Goal: Use online tool/utility: Utilize a website feature to perform a specific function

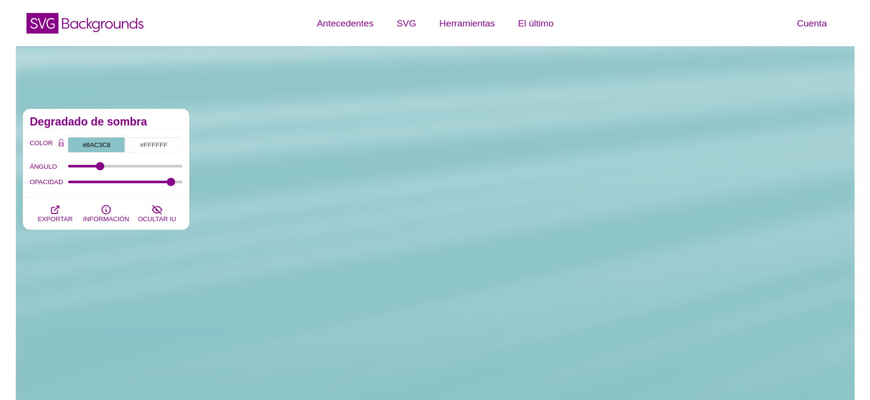
scroll to position [575, 0]
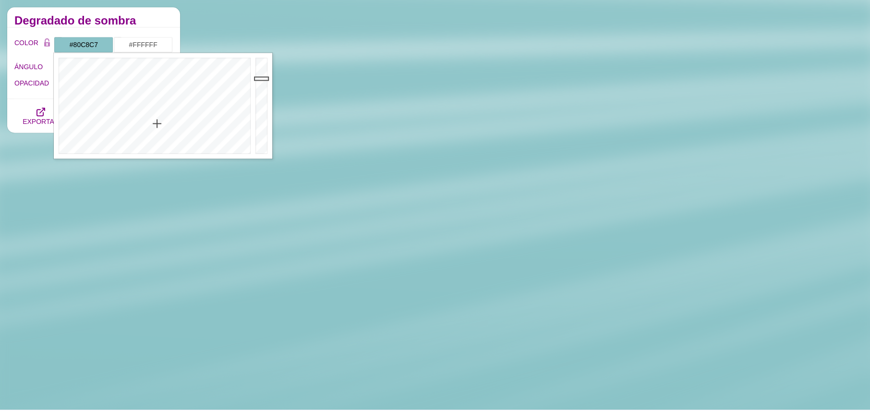
click at [154, 119] on div at bounding box center [153, 106] width 199 height 106
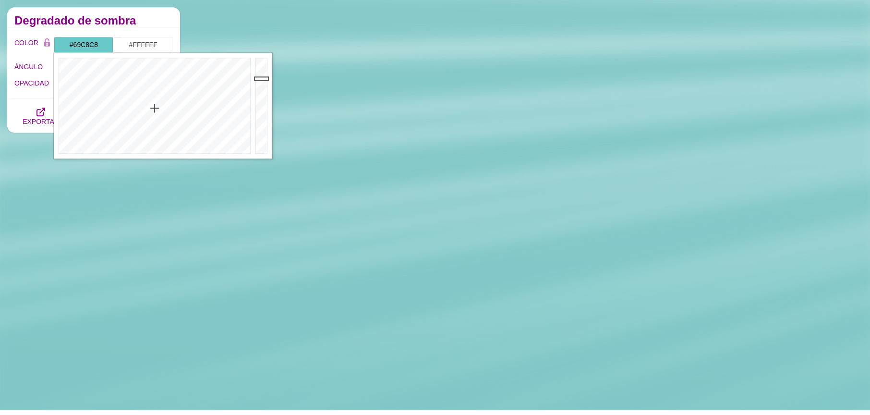
click at [155, 108] on div at bounding box center [153, 106] width 199 height 106
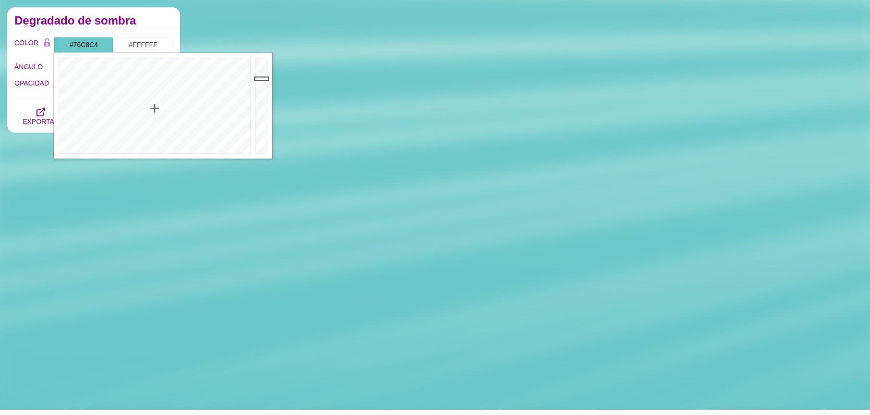
click at [153, 114] on div at bounding box center [153, 106] width 199 height 106
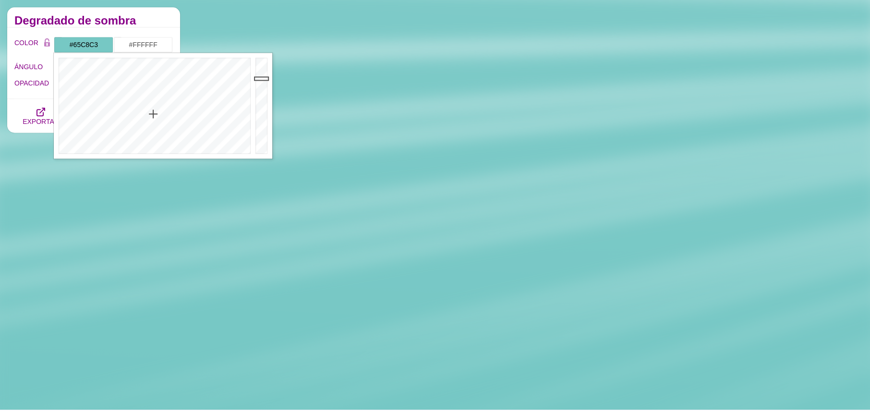
click at [153, 106] on div at bounding box center [153, 106] width 199 height 106
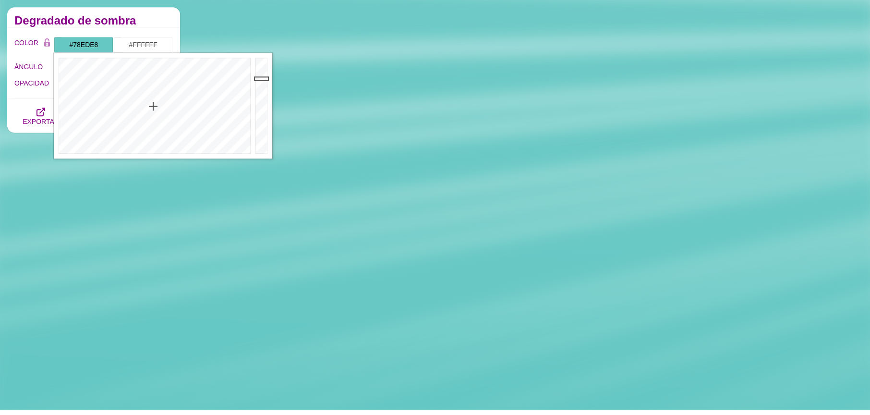
click at [262, 64] on div at bounding box center [262, 106] width 19 height 106
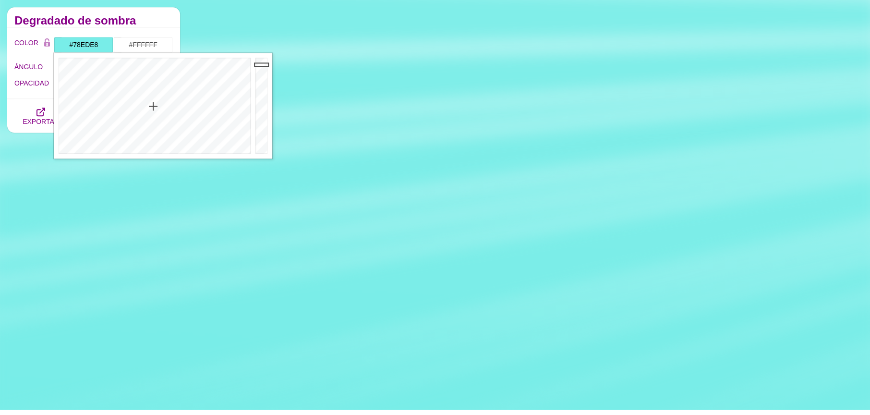
type input "#6FDAD5"
click at [262, 72] on div at bounding box center [262, 106] width 19 height 106
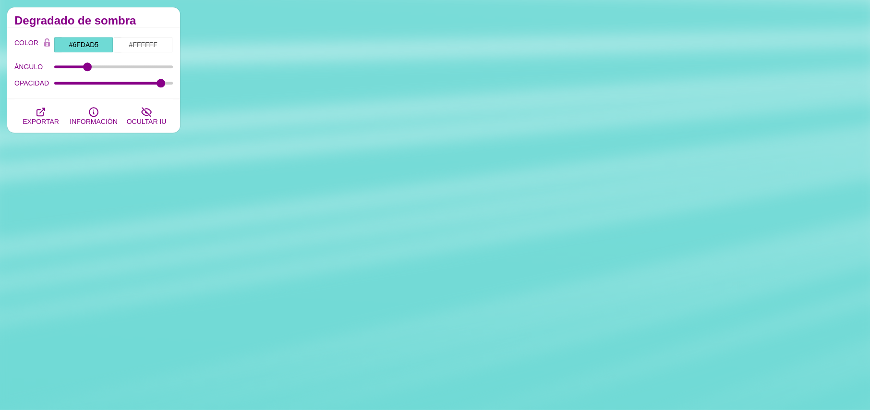
click at [78, 19] on font "Degradado de sombra" at bounding box center [75, 20] width 122 height 13
click at [49, 123] on font "EXPORTAR" at bounding box center [41, 122] width 37 height 8
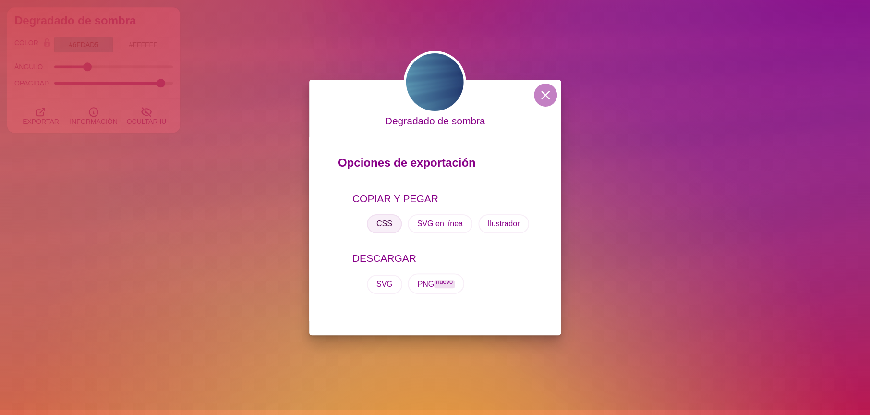
click at [383, 227] on font "CSS" at bounding box center [385, 224] width 16 height 8
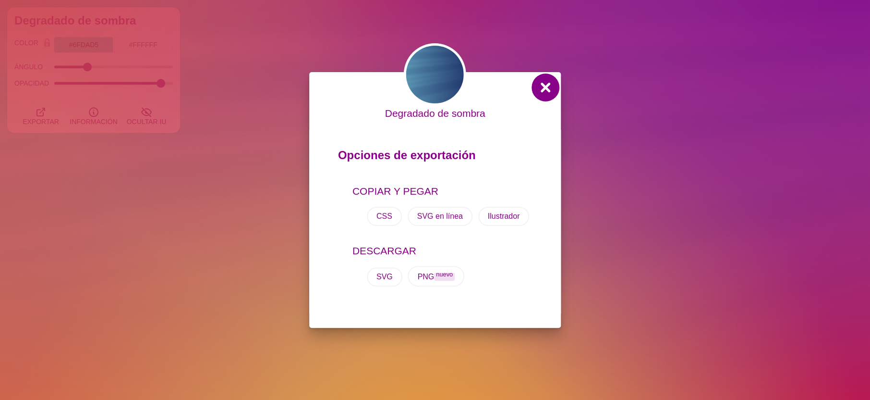
click at [550, 91] on button at bounding box center [545, 87] width 23 height 23
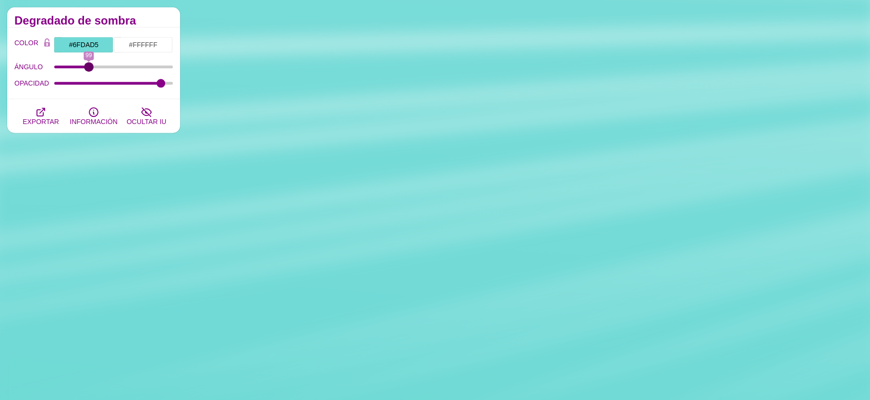
drag, startPoint x: 89, startPoint y: 67, endPoint x: 88, endPoint y: 60, distance: 7.3
type input "99"
click at [88, 65] on input "ÁNGULO" at bounding box center [113, 67] width 119 height 4
click at [91, 51] on input "#6FDAD5" at bounding box center [84, 45] width 60 height 16
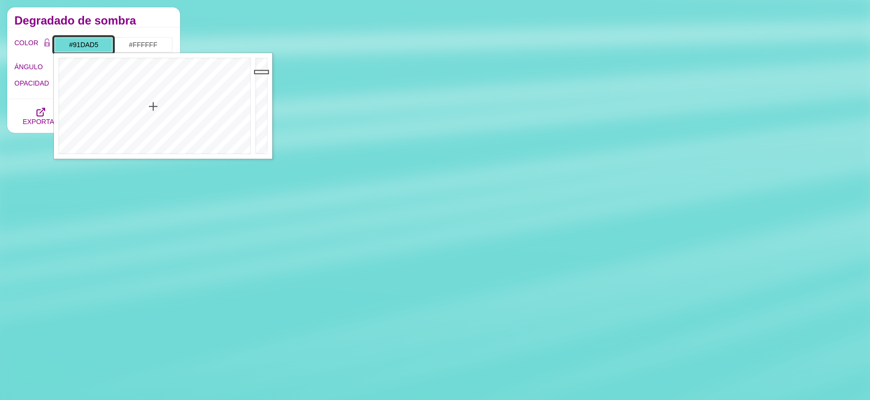
click at [153, 121] on div at bounding box center [153, 106] width 199 height 106
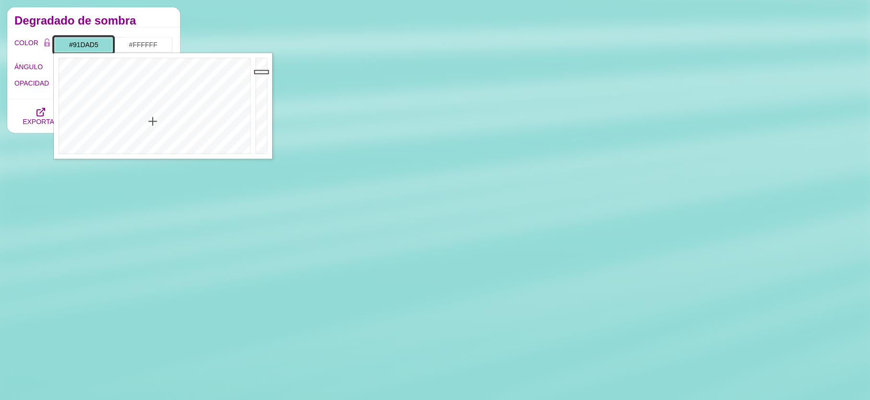
type input "#99E7E2"
click at [261, 67] on div at bounding box center [262, 106] width 19 height 106
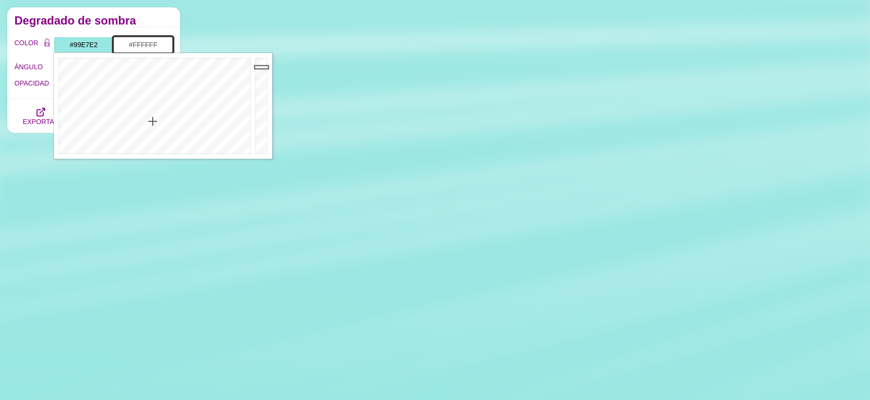
click at [137, 49] on input "#FFFFFF" at bounding box center [143, 45] width 60 height 16
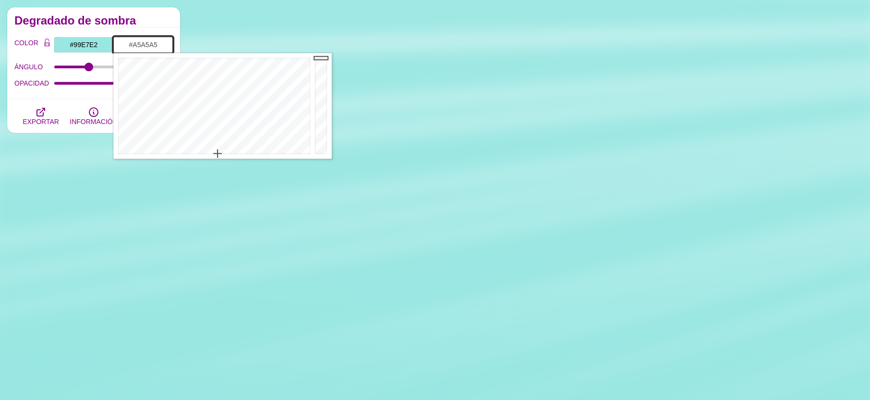
click at [319, 91] on div at bounding box center [322, 106] width 19 height 106
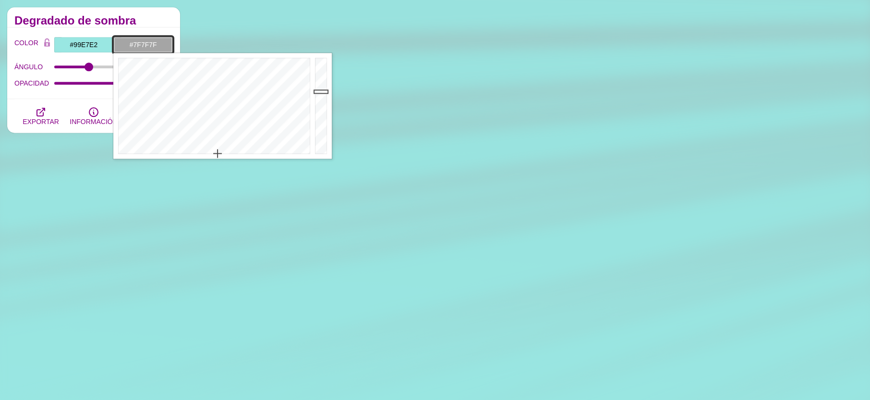
click at [321, 106] on div at bounding box center [322, 106] width 19 height 106
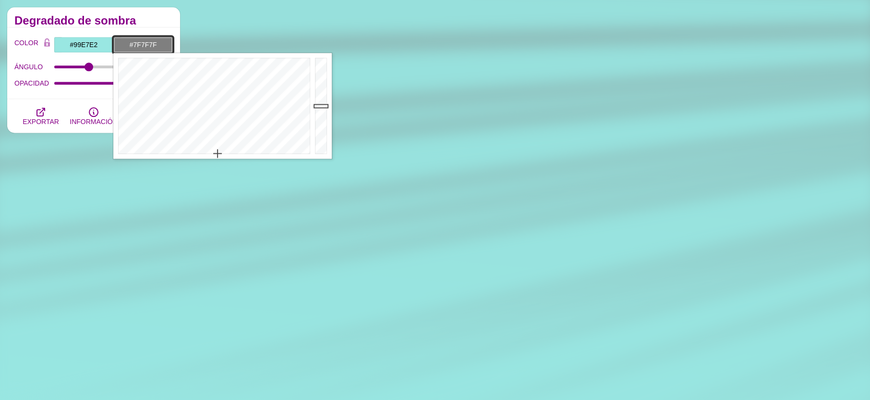
click at [322, 114] on div at bounding box center [322, 106] width 19 height 106
click at [321, 84] on div at bounding box center [322, 106] width 19 height 106
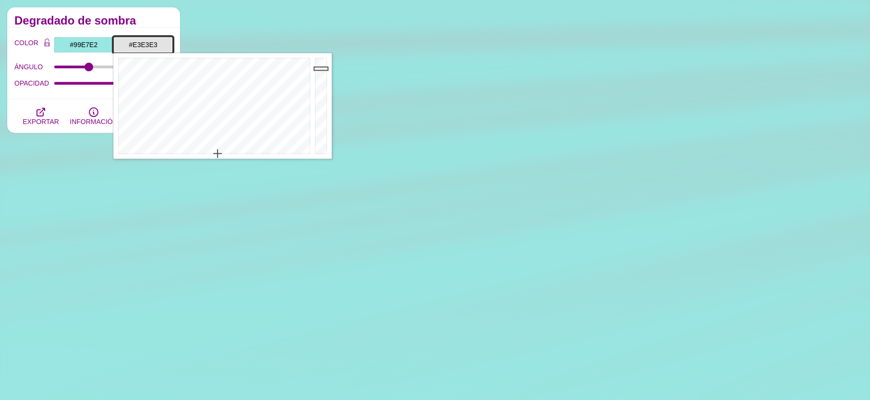
click at [317, 68] on div at bounding box center [322, 106] width 19 height 106
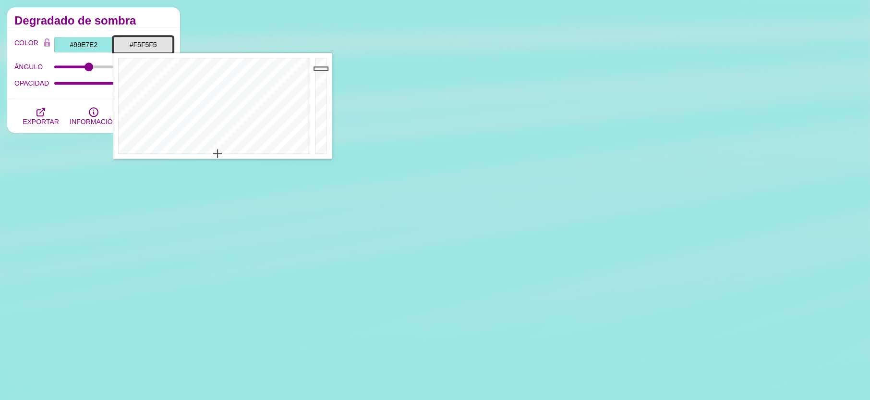
click at [318, 61] on div at bounding box center [322, 106] width 19 height 106
click at [276, 105] on div at bounding box center [212, 106] width 199 height 106
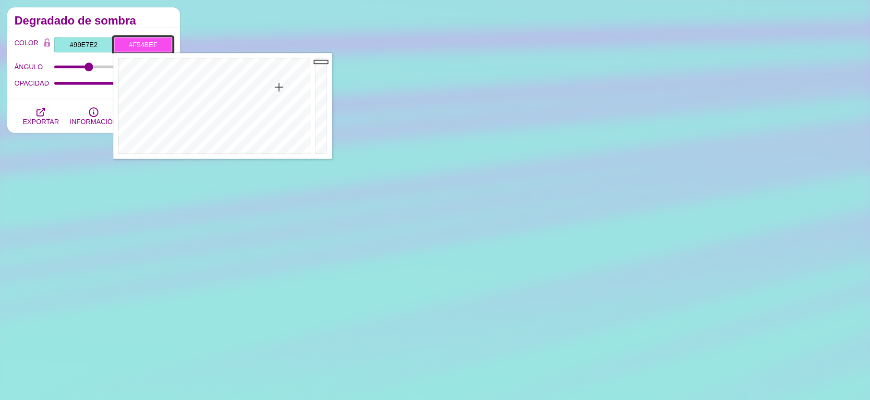
click at [279, 87] on div at bounding box center [212, 106] width 199 height 106
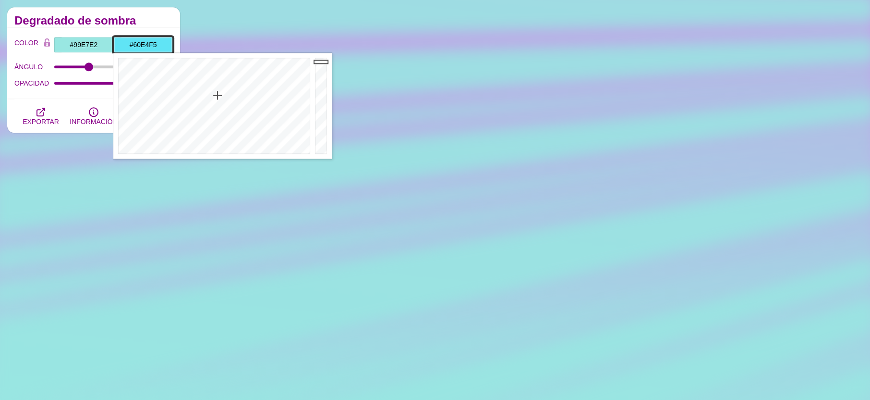
click at [218, 95] on div at bounding box center [212, 106] width 199 height 106
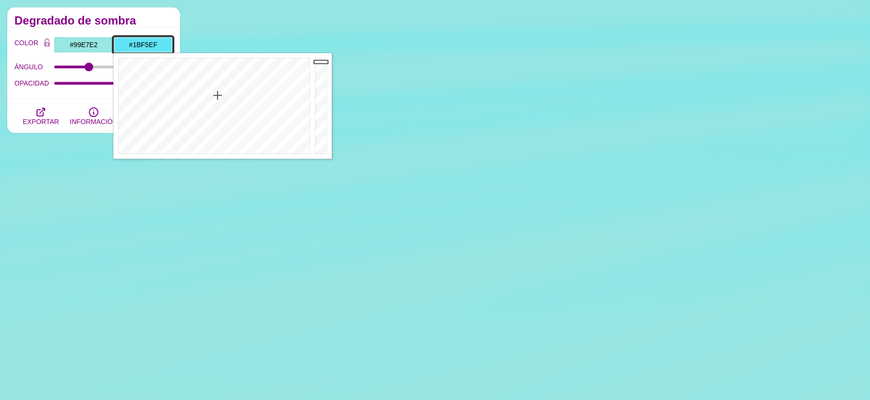
click at [213, 68] on div at bounding box center [212, 106] width 199 height 106
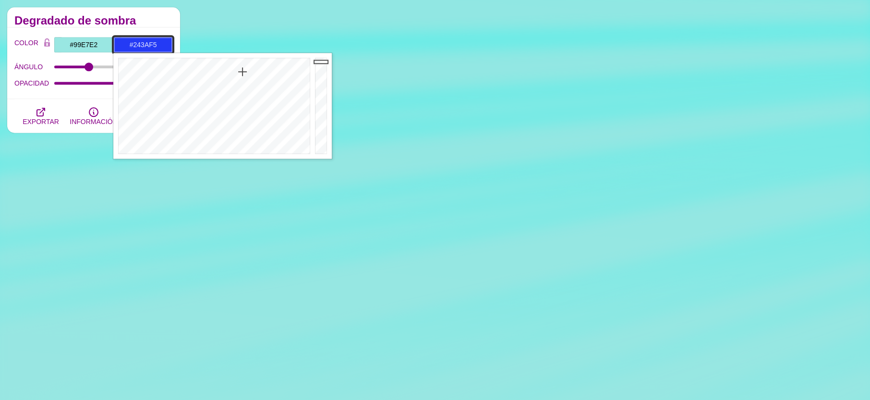
click at [243, 72] on div at bounding box center [212, 106] width 199 height 106
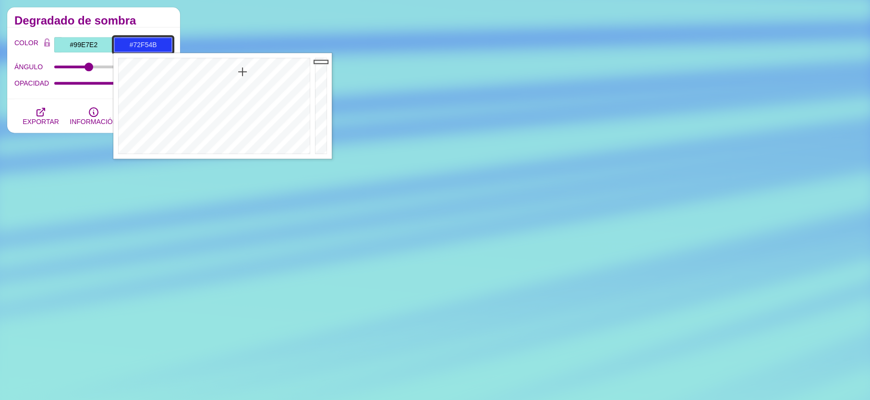
click at [175, 87] on div at bounding box center [212, 106] width 199 height 106
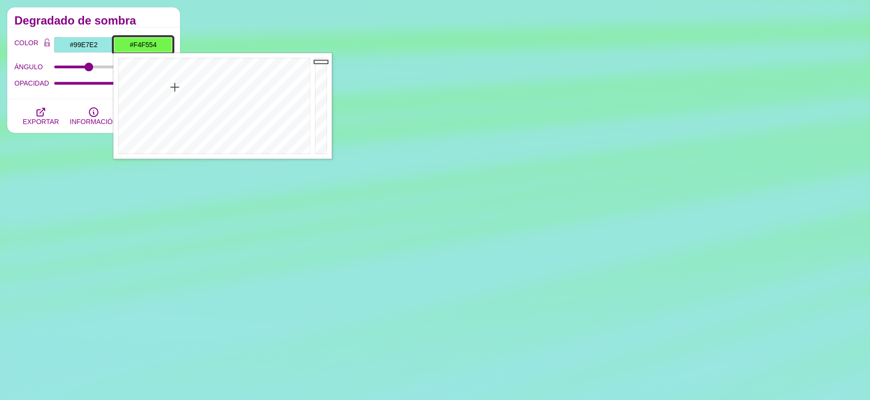
click at [150, 90] on div at bounding box center [212, 106] width 199 height 106
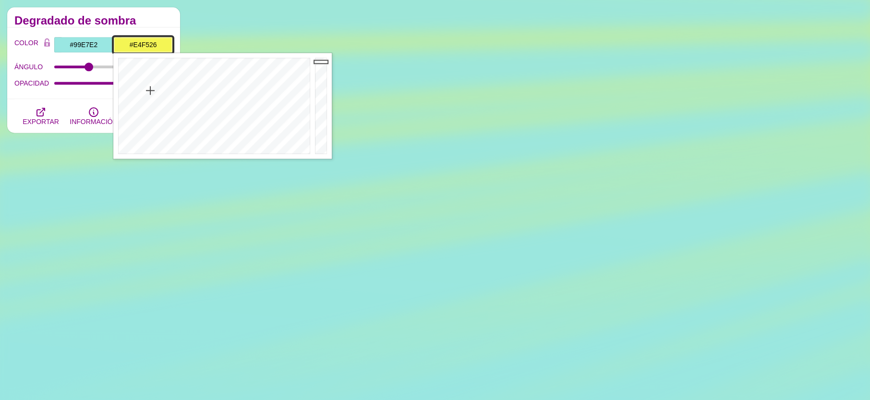
click at [153, 73] on div at bounding box center [212, 106] width 199 height 106
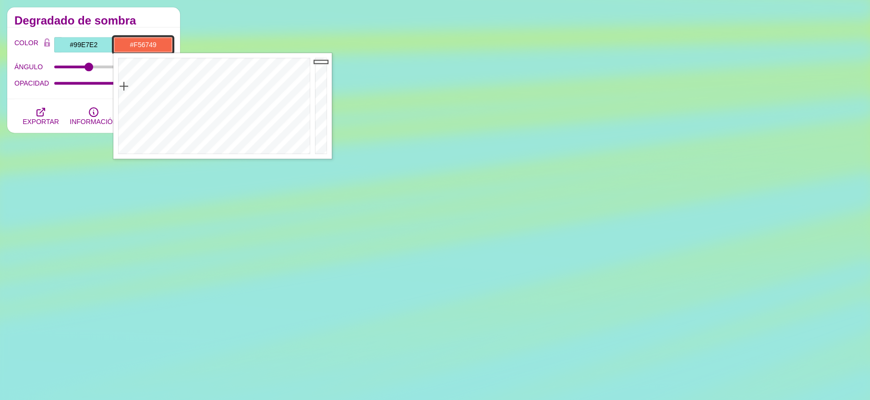
click at [124, 86] on div at bounding box center [212, 106] width 199 height 106
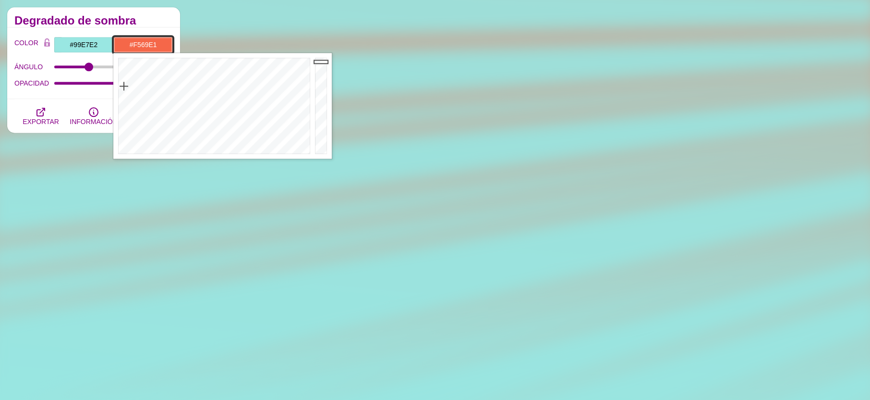
click at [282, 98] on div at bounding box center [212, 106] width 199 height 106
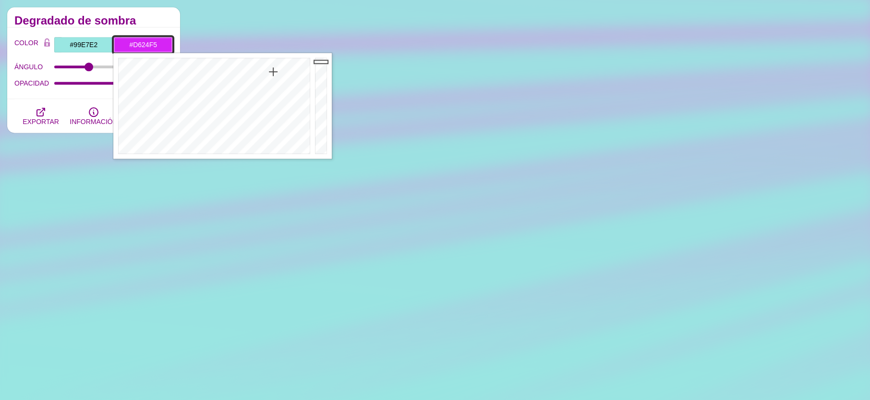
click at [273, 72] on div at bounding box center [212, 106] width 199 height 106
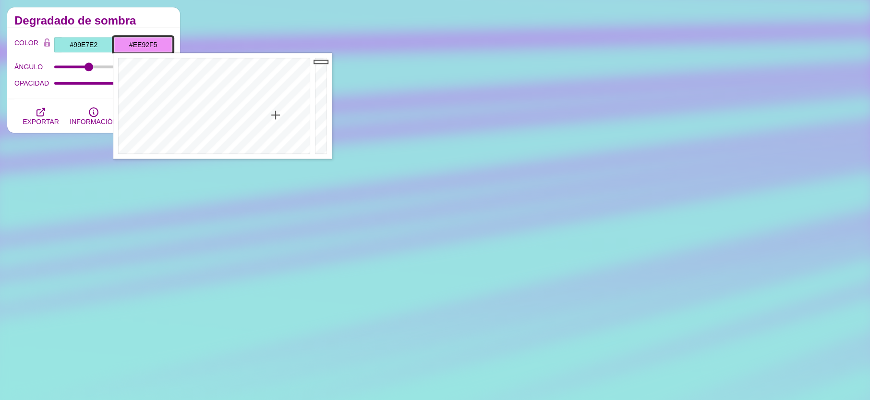
click at [276, 115] on div at bounding box center [212, 106] width 199 height 106
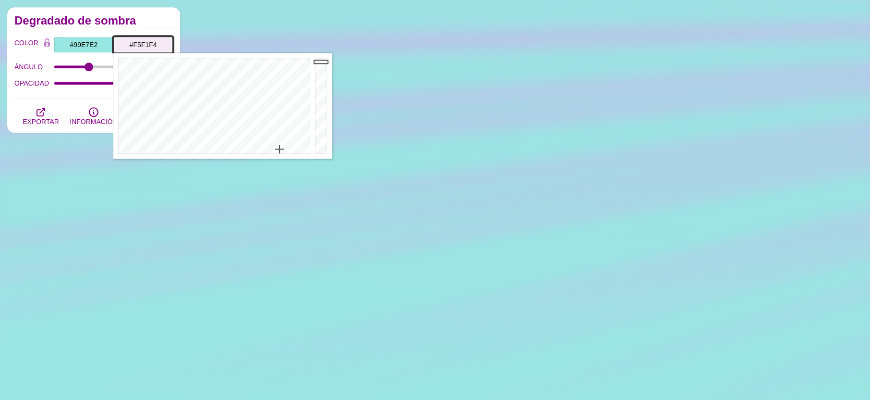
drag, startPoint x: 280, startPoint y: 149, endPoint x: 281, endPoint y: 154, distance: 5.4
type input "#F5F5F5"
click at [281, 154] on div at bounding box center [212, 106] width 199 height 106
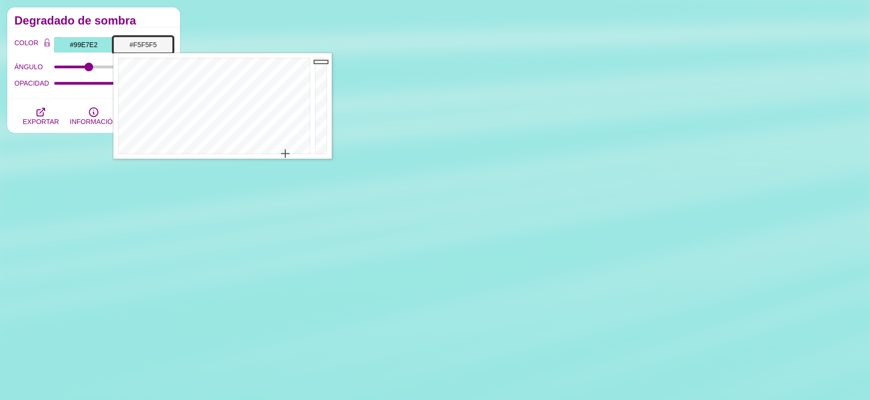
click at [285, 153] on div at bounding box center [212, 106] width 199 height 106
click at [129, 16] on font "Degradado de sombra" at bounding box center [75, 20] width 122 height 13
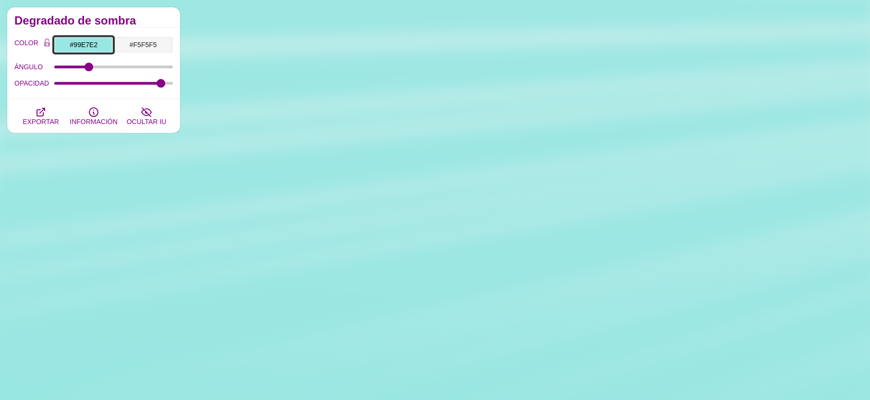
click at [74, 52] on body "SVG Backgrounds Logo Antecedentes Categorías Abstracto Patrones Geométrico Grad…" at bounding box center [435, 293] width 870 height 1737
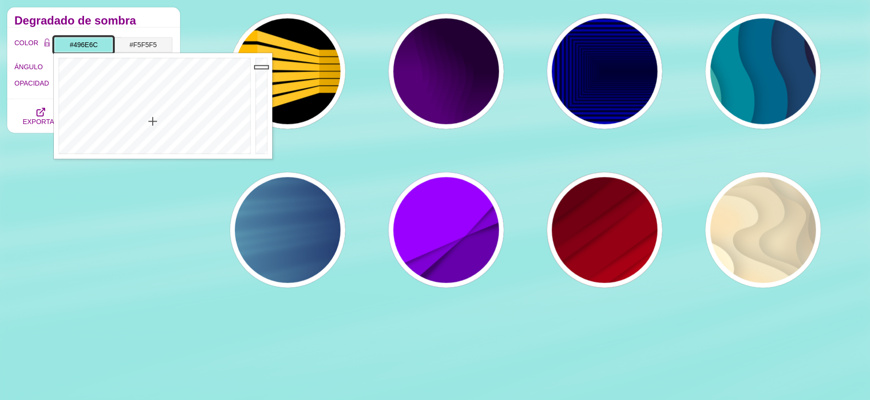
click at [259, 112] on div at bounding box center [262, 106] width 19 height 106
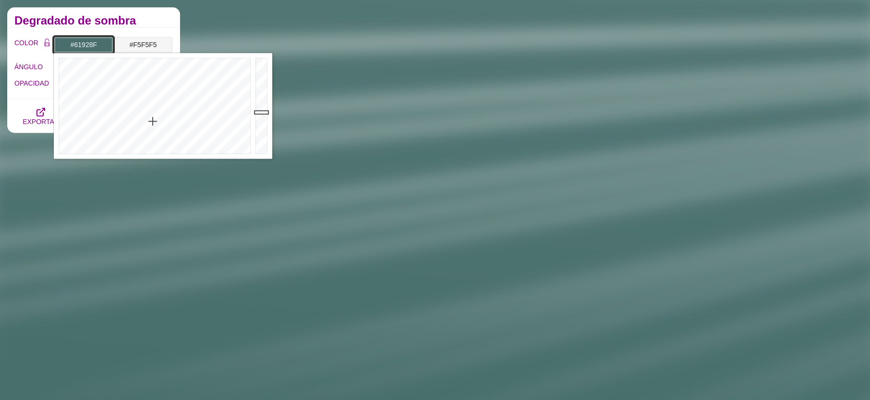
click at [261, 98] on div at bounding box center [262, 106] width 19 height 106
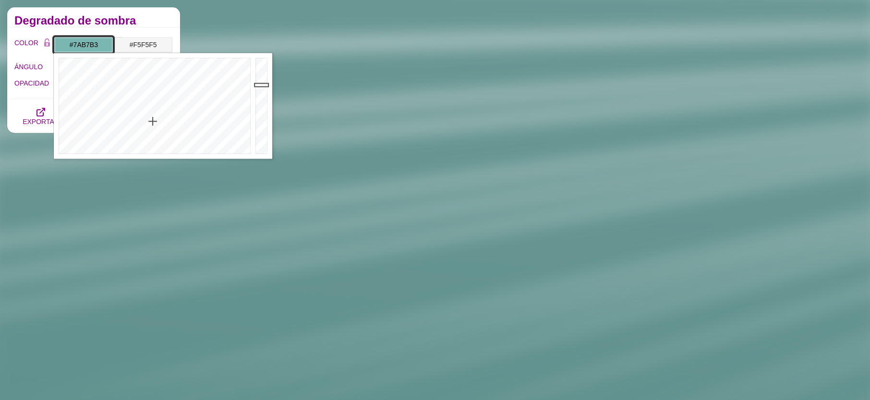
click at [266, 85] on div at bounding box center [262, 106] width 19 height 106
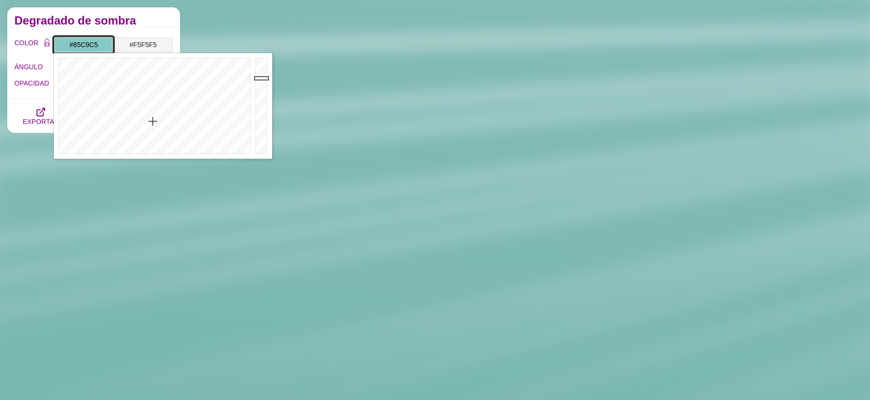
click at [265, 78] on div at bounding box center [262, 106] width 19 height 106
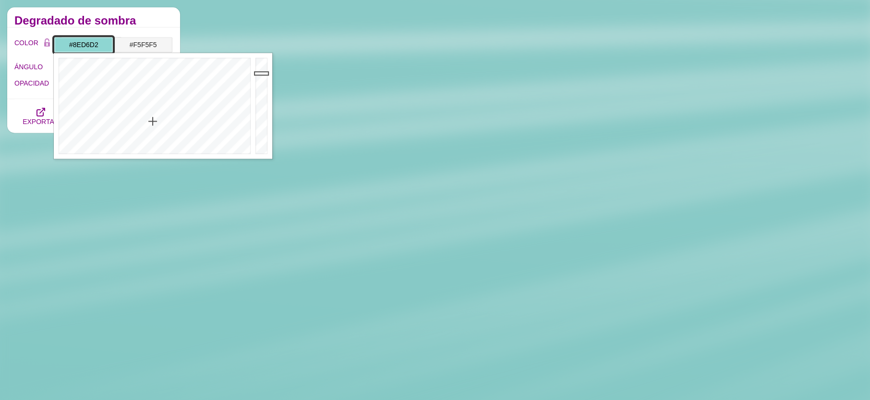
click at [262, 73] on div at bounding box center [262, 106] width 19 height 106
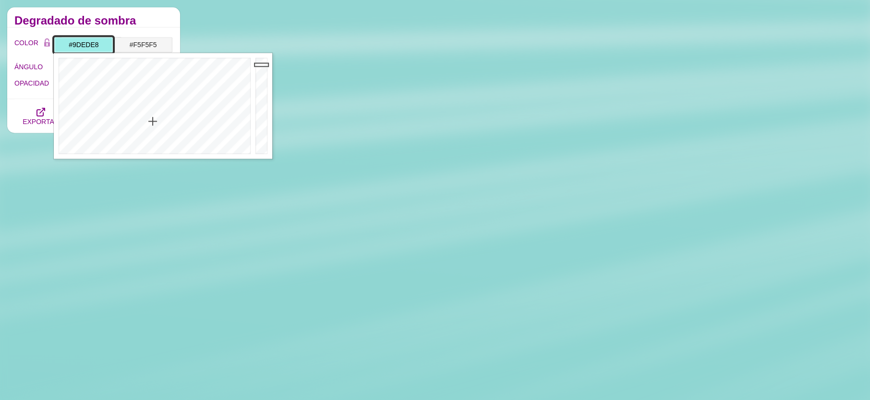
click at [263, 64] on div at bounding box center [262, 106] width 19 height 106
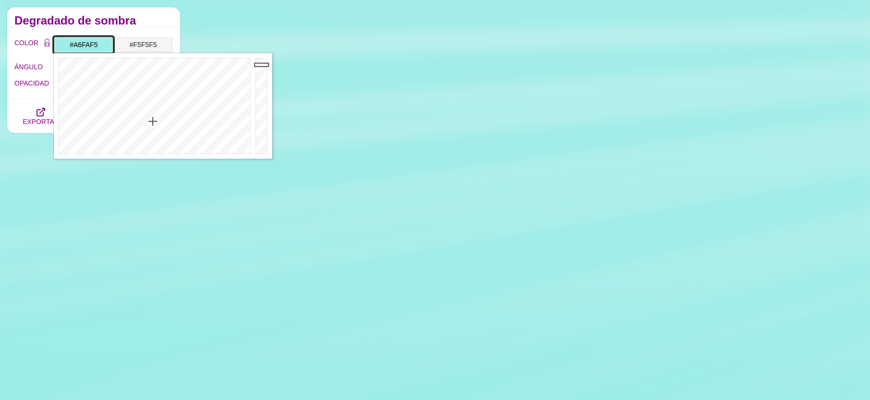
click at [263, 60] on div at bounding box center [262, 106] width 19 height 106
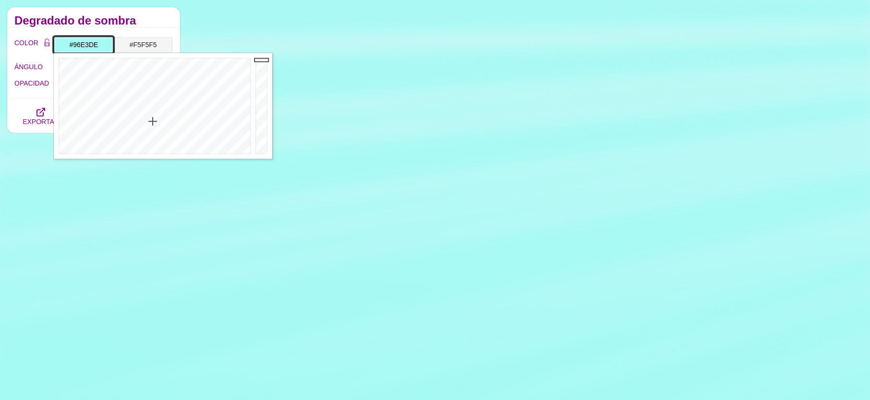
click at [259, 68] on div at bounding box center [262, 106] width 19 height 106
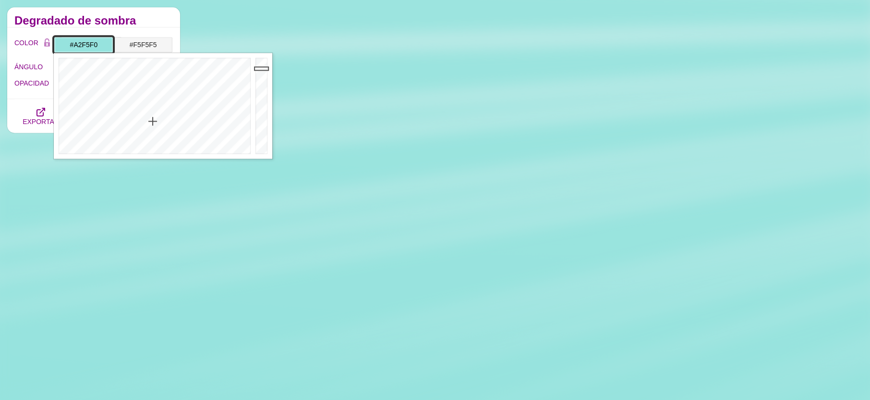
click at [262, 61] on div at bounding box center [262, 106] width 19 height 106
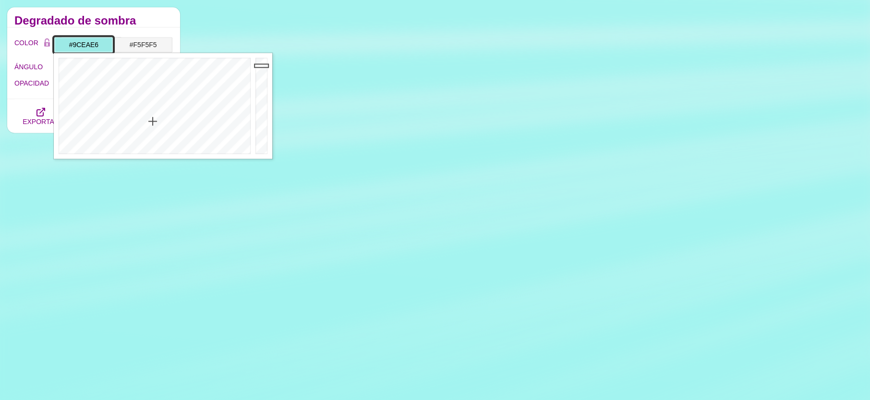
click at [260, 65] on div at bounding box center [262, 106] width 19 height 106
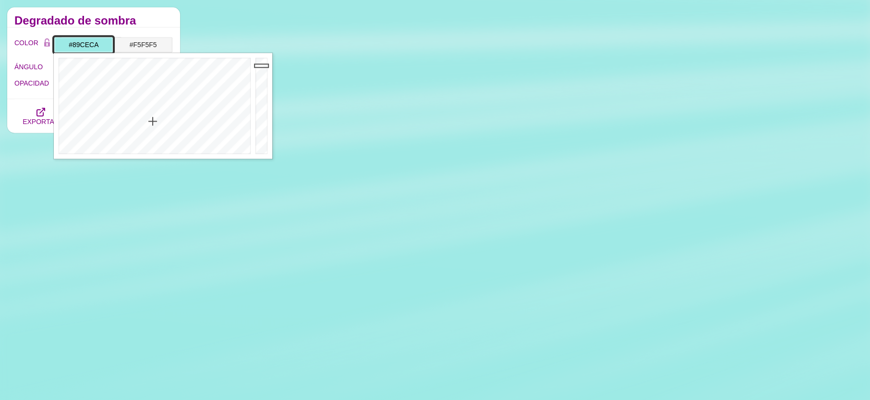
click at [259, 76] on div at bounding box center [262, 106] width 19 height 106
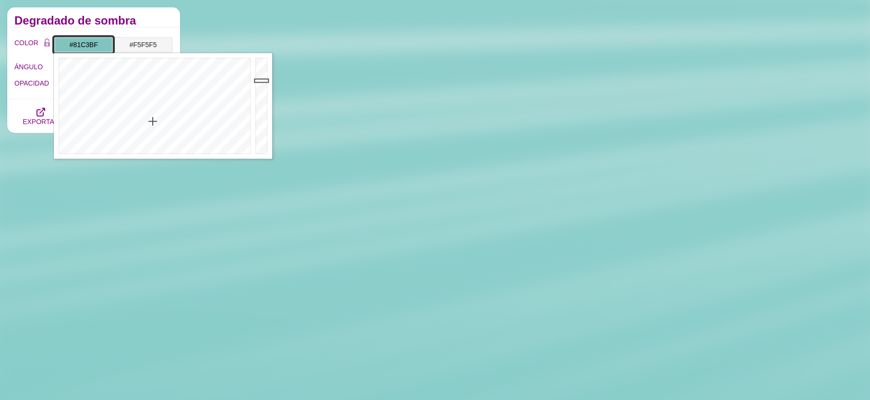
click at [260, 80] on div at bounding box center [262, 106] width 19 height 106
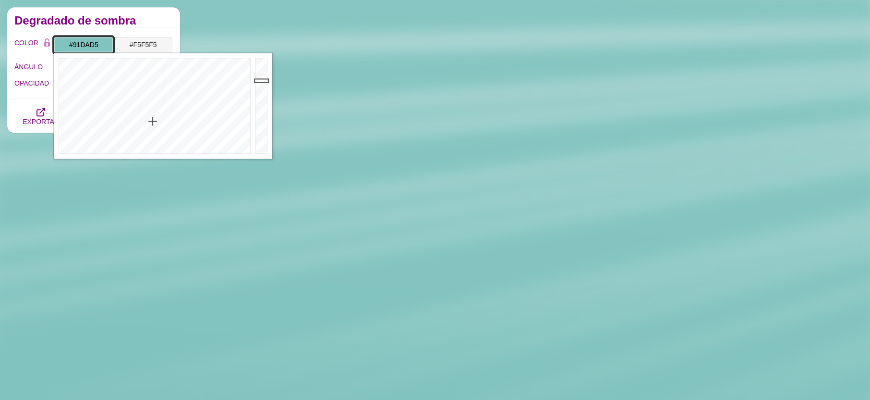
click at [261, 72] on div at bounding box center [262, 106] width 19 height 106
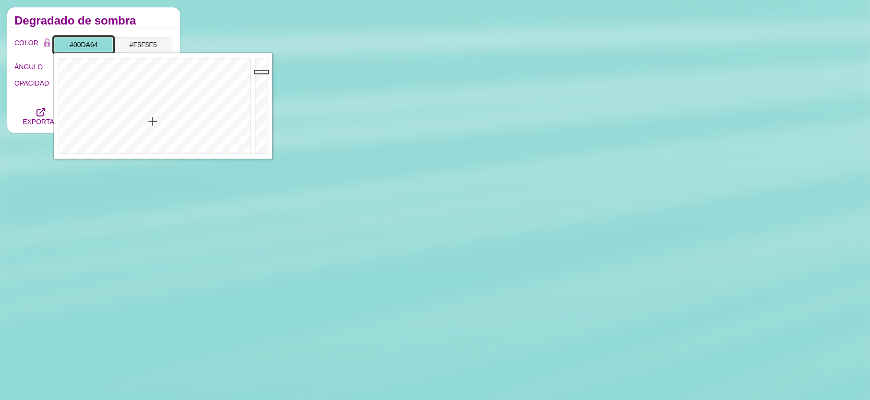
click at [137, 52] on body "SVG Backgrounds Logo Antecedentes Categorías Abstracto Patrones Geométrico Grad…" at bounding box center [435, 293] width 870 height 1737
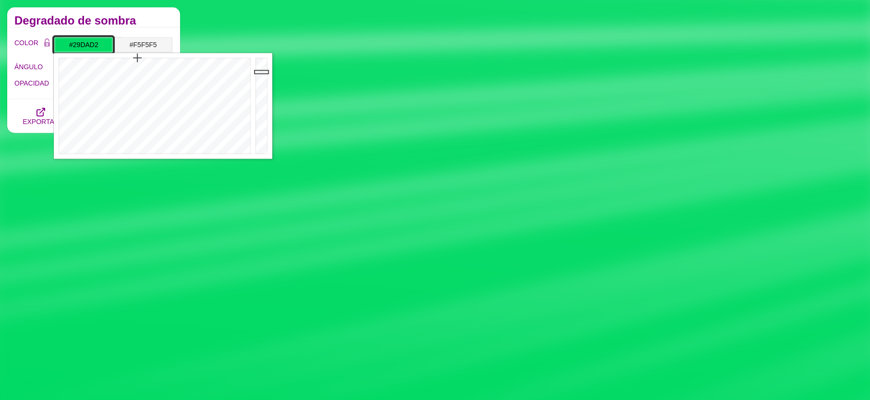
click at [153, 75] on div at bounding box center [153, 106] width 199 height 106
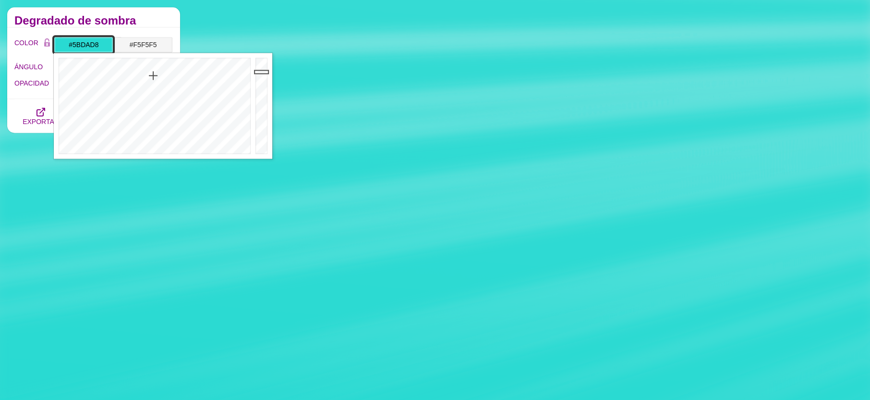
click at [154, 98] on div at bounding box center [153, 106] width 199 height 106
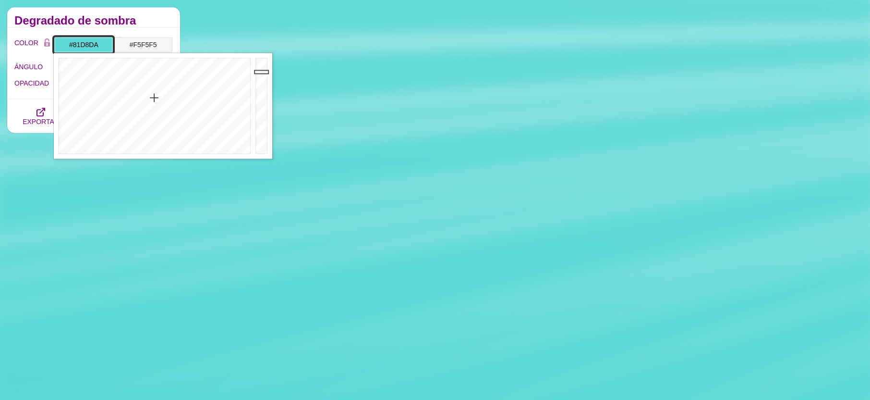
click at [155, 114] on div at bounding box center [153, 106] width 199 height 106
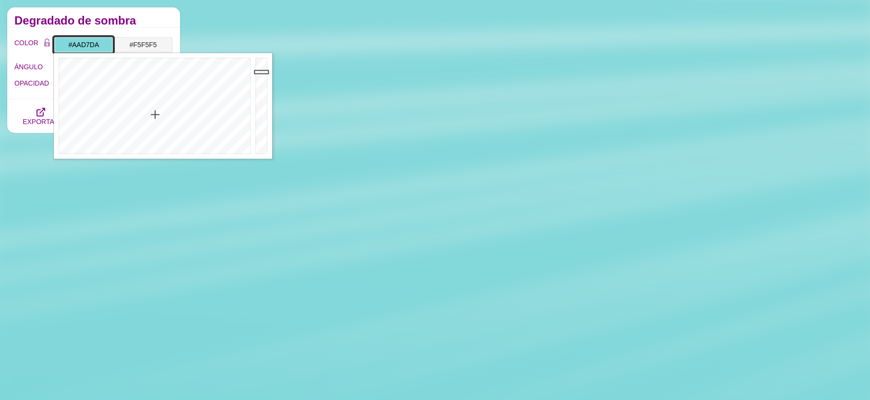
drag, startPoint x: 155, startPoint y: 132, endPoint x: 158, endPoint y: 137, distance: 6.4
click at [158, 133] on div at bounding box center [153, 106] width 199 height 106
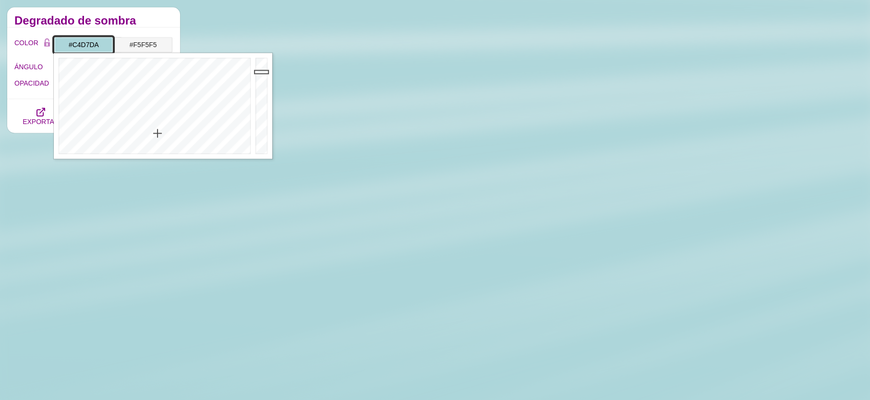
click at [159, 144] on div at bounding box center [153, 106] width 199 height 106
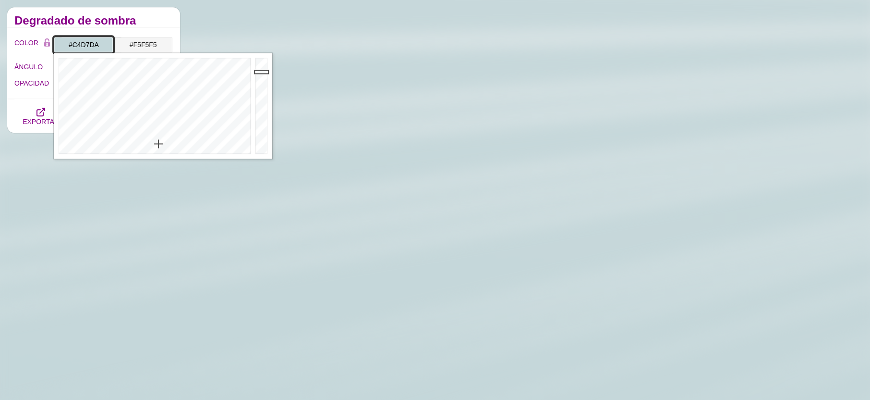
click at [159, 144] on div at bounding box center [153, 106] width 199 height 106
click at [162, 153] on div at bounding box center [153, 106] width 199 height 106
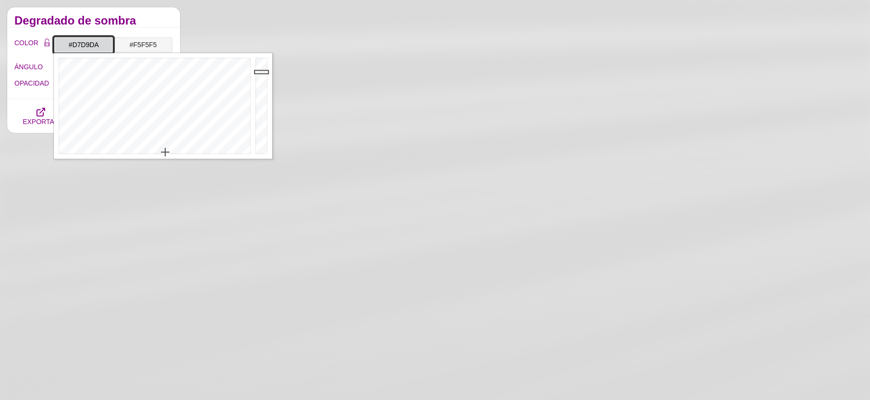
click at [165, 152] on div at bounding box center [153, 106] width 199 height 106
type input "#D5D9DA"
click at [162, 151] on div at bounding box center [153, 106] width 199 height 106
click at [140, 46] on input "#F5F5F5" at bounding box center [143, 45] width 60 height 16
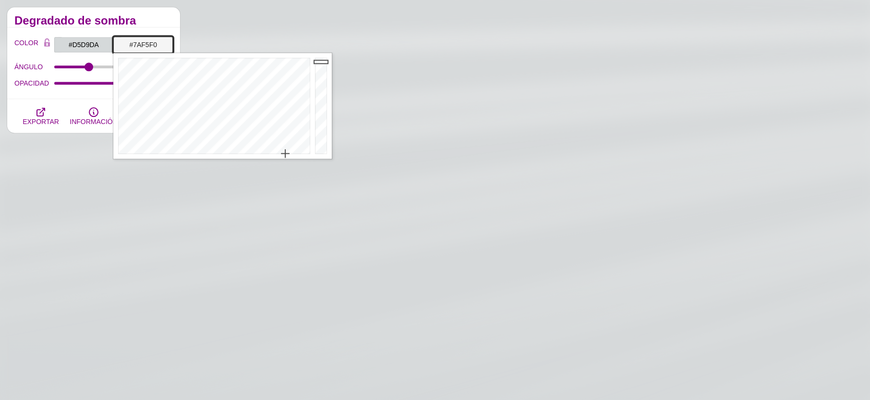
click at [213, 105] on div at bounding box center [212, 106] width 199 height 106
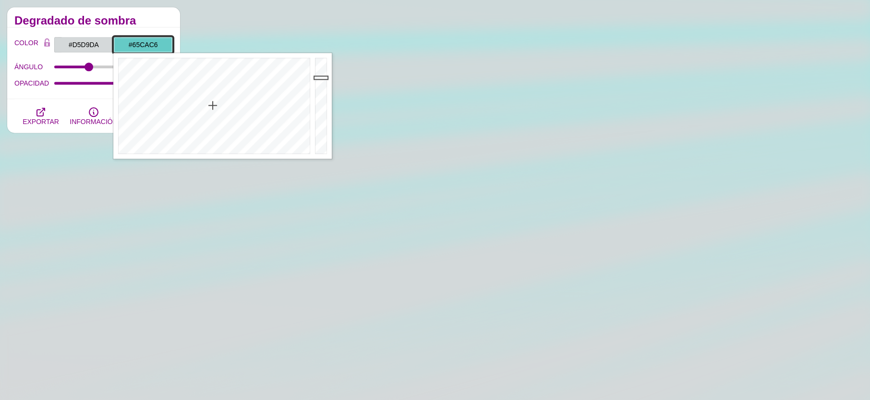
click at [320, 77] on div at bounding box center [322, 106] width 19 height 106
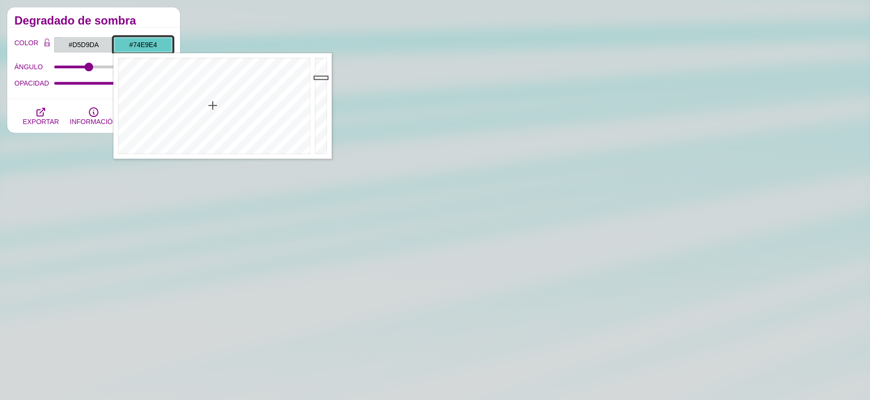
click at [319, 66] on div at bounding box center [322, 106] width 19 height 106
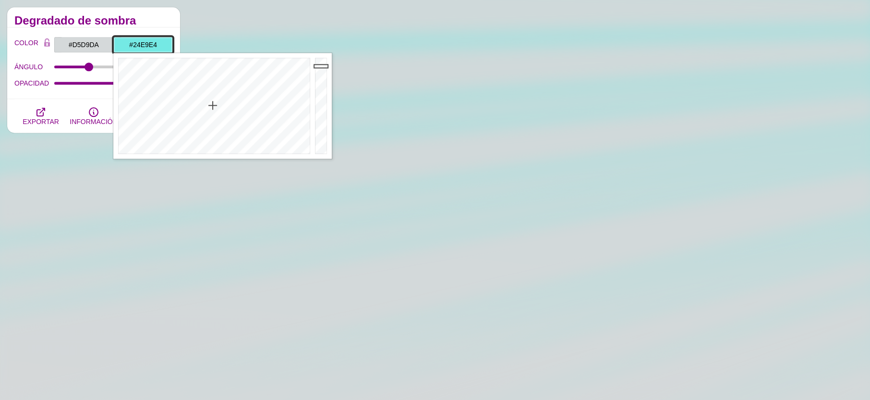
click at [213, 73] on div at bounding box center [212, 106] width 199 height 106
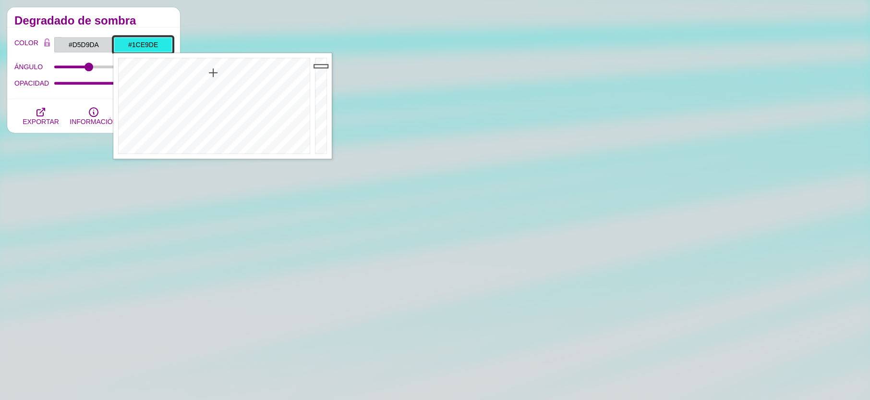
click at [212, 69] on div at bounding box center [212, 106] width 199 height 106
type input "#D656E9"
click at [274, 93] on div at bounding box center [212, 106] width 199 height 106
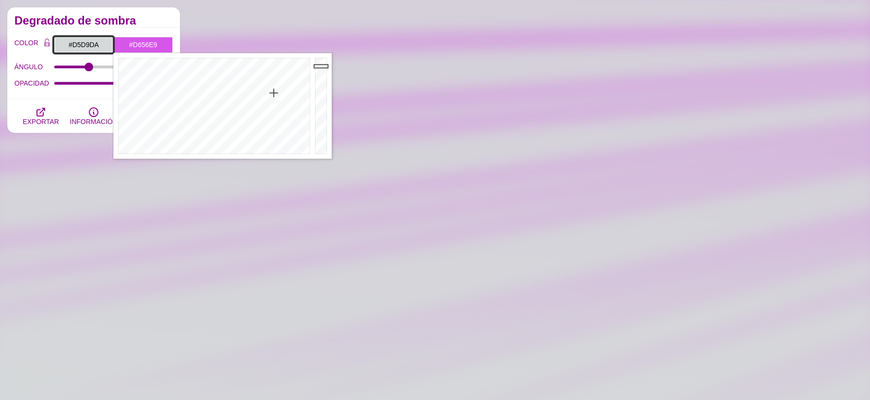
click at [83, 37] on input "#D5D9DA" at bounding box center [84, 45] width 60 height 16
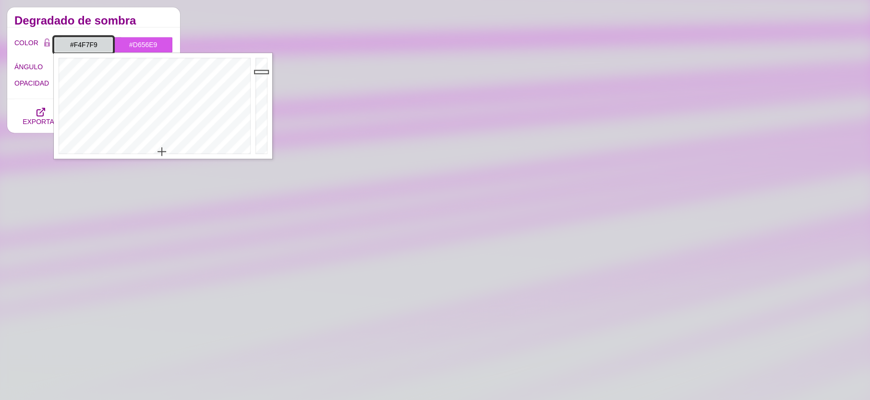
click at [263, 60] on div at bounding box center [262, 106] width 19 height 106
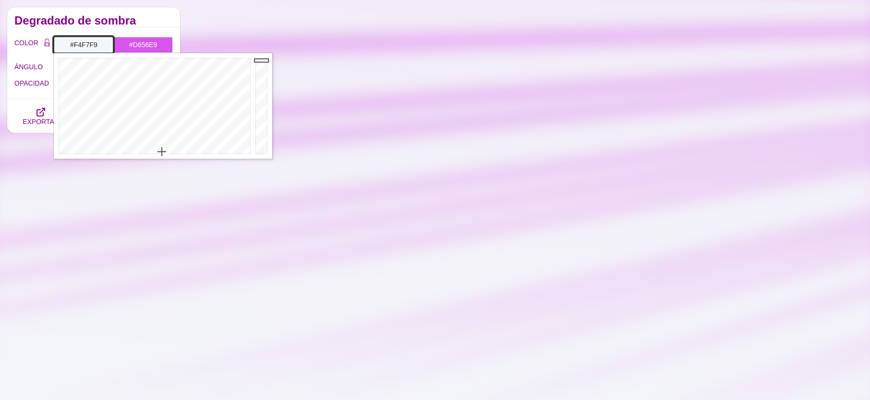
type input "#FAFEFF"
click at [262, 57] on div at bounding box center [262, 106] width 19 height 106
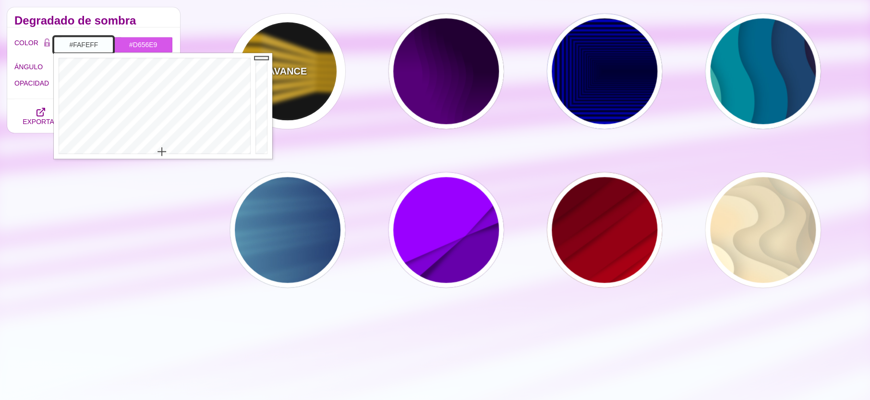
drag, startPoint x: 262, startPoint y: 57, endPoint x: 260, endPoint y: 51, distance: 5.5
click at [260, 51] on body "SVG Backgrounds Logo Antecedentes Categorías Abstracto Patrones Geométrico Grad…" at bounding box center [435, 293] width 870 height 1737
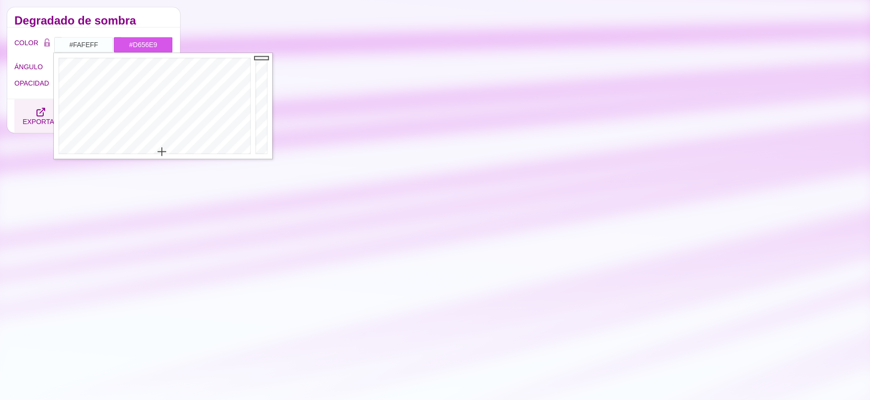
click at [39, 111] on icon "button" at bounding box center [41, 112] width 12 height 12
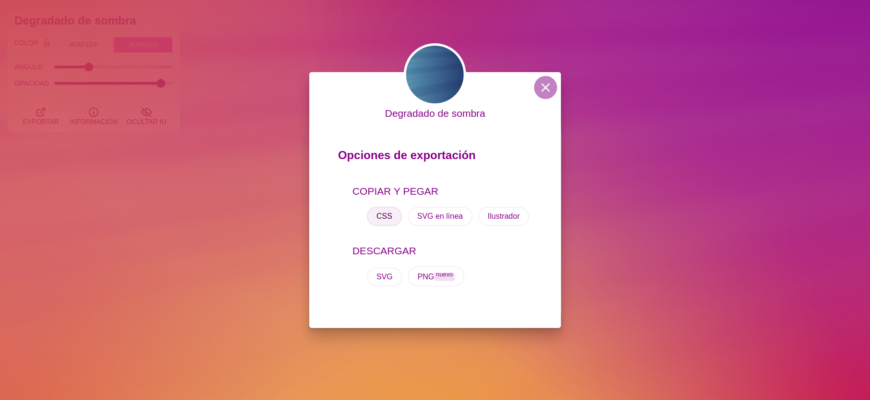
click at [391, 217] on button "CSS" at bounding box center [384, 216] width 35 height 19
click at [385, 218] on font "CSS" at bounding box center [385, 216] width 16 height 8
click at [170, 147] on div "Degradado de sombra Opciones de exportación COPIAR Y PEGAR CSS SVG en línea Ilu…" at bounding box center [435, 200] width 870 height 400
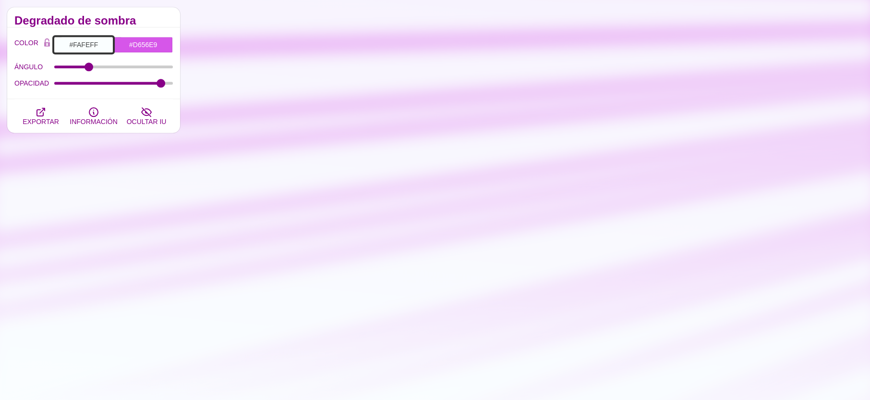
click at [97, 47] on input "#FAFEFF" at bounding box center [84, 45] width 60 height 16
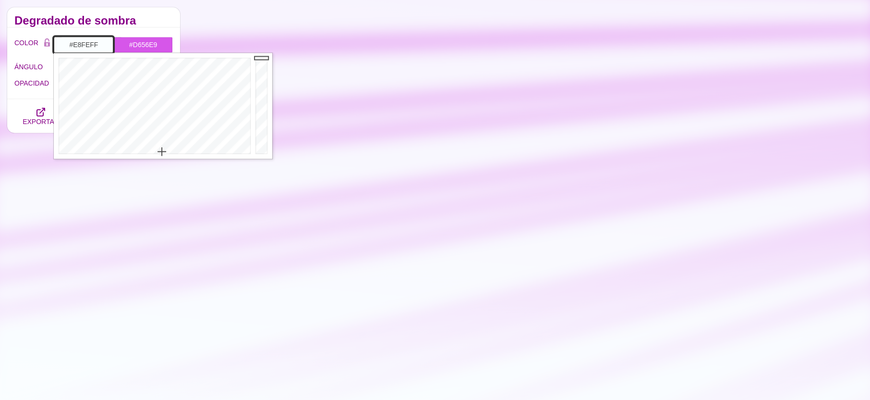
click at [157, 145] on div at bounding box center [153, 106] width 199 height 106
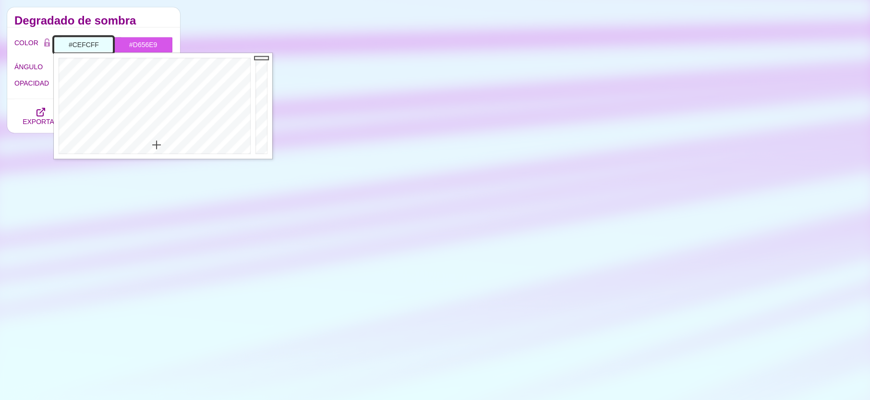
click at [157, 135] on div at bounding box center [153, 106] width 199 height 106
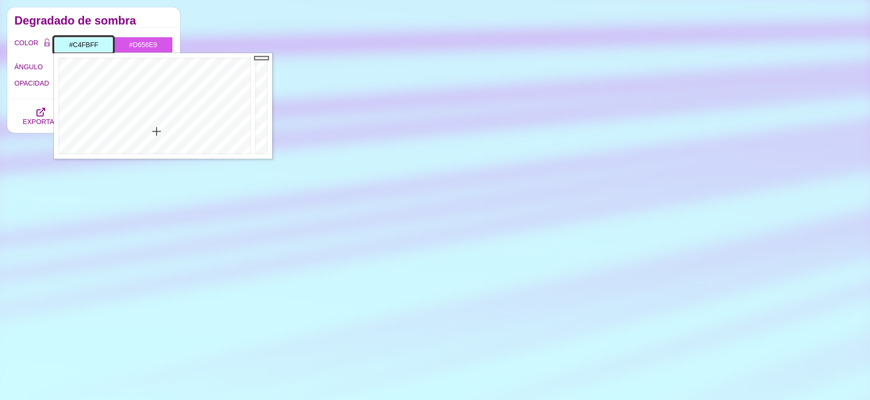
click at [157, 131] on div at bounding box center [153, 106] width 199 height 106
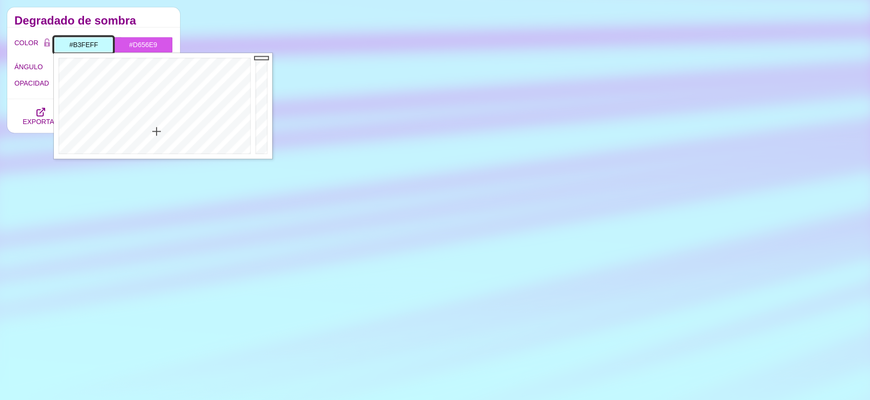
click at [155, 125] on div at bounding box center [153, 106] width 199 height 106
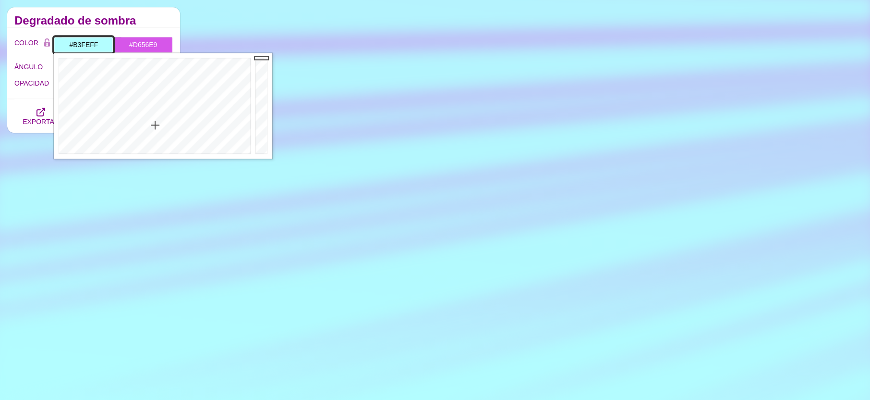
type input "#B3FCFF"
drag, startPoint x: 156, startPoint y: 125, endPoint x: 160, endPoint y: 124, distance: 4.8
click at [156, 125] on div at bounding box center [153, 106] width 199 height 106
click at [153, 46] on input "#D656E9" at bounding box center [143, 45] width 60 height 16
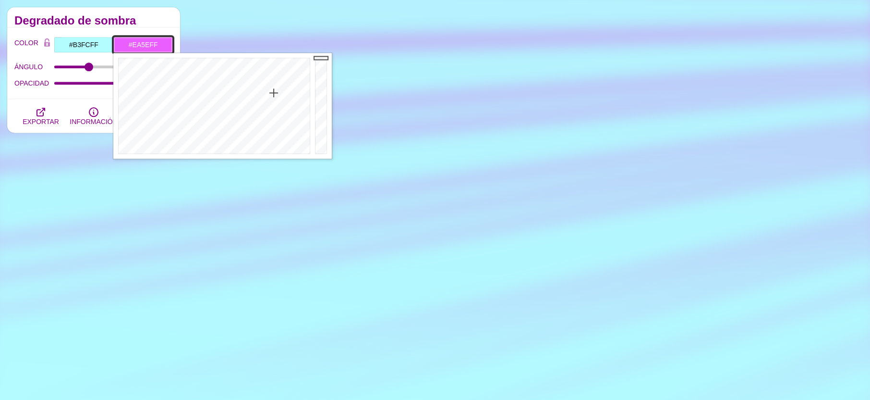
click at [322, 56] on div at bounding box center [322, 106] width 19 height 106
click at [276, 114] on div at bounding box center [212, 106] width 199 height 106
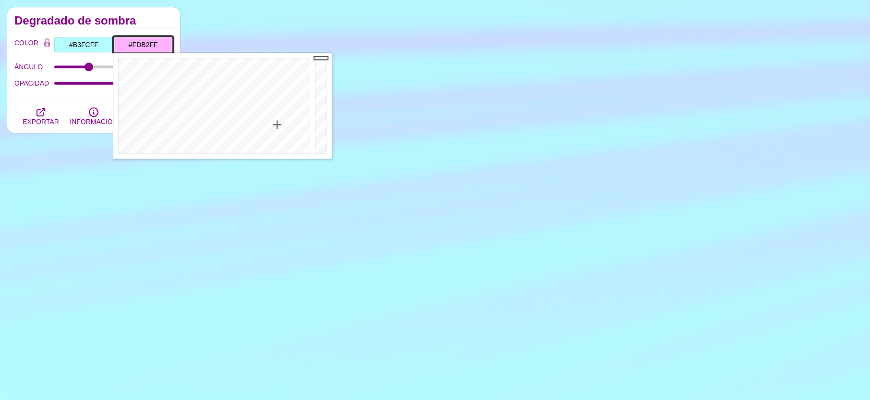
click at [277, 124] on div at bounding box center [212, 106] width 199 height 106
click at [279, 105] on div at bounding box center [212, 106] width 199 height 106
click at [282, 107] on div at bounding box center [212, 106] width 199 height 106
click at [278, 97] on div at bounding box center [212, 106] width 199 height 106
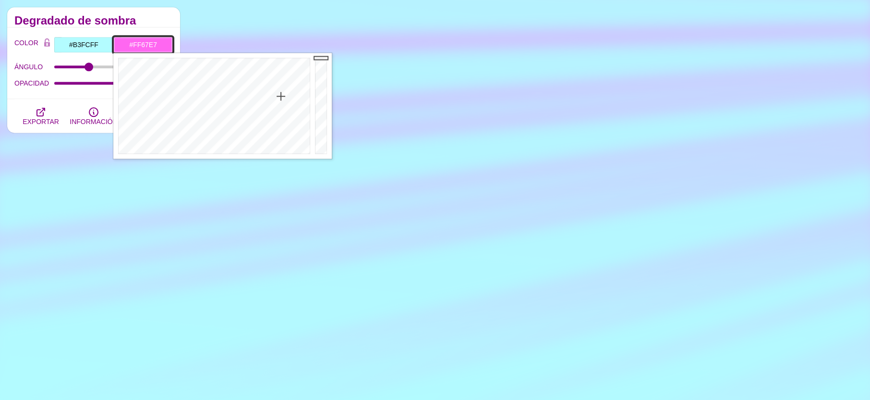
click at [283, 96] on div at bounding box center [212, 106] width 199 height 106
type input "#FF65DC"
click at [285, 96] on div at bounding box center [212, 106] width 199 height 106
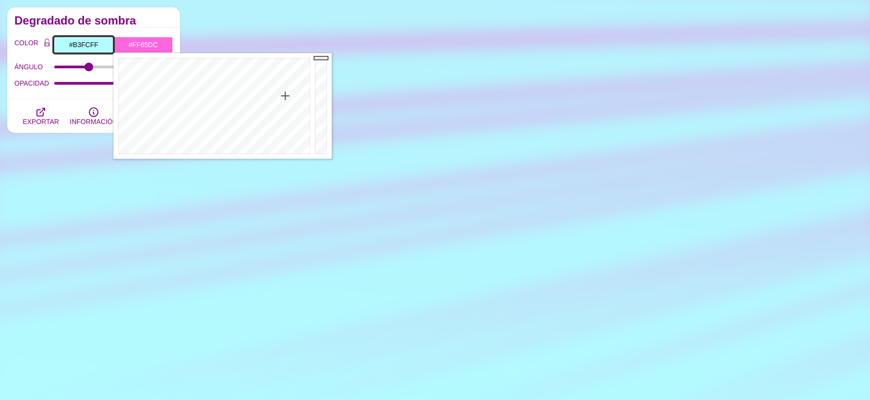
click at [94, 43] on input "#B3FCFF" at bounding box center [84, 45] width 60 height 16
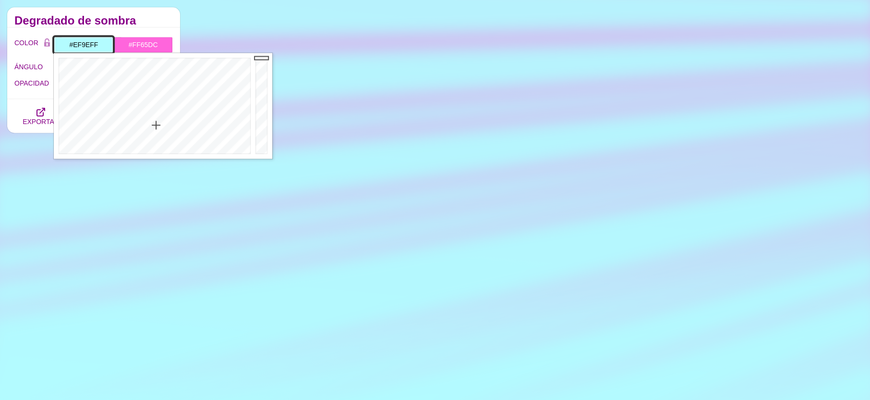
click at [213, 117] on div at bounding box center [153, 106] width 199 height 106
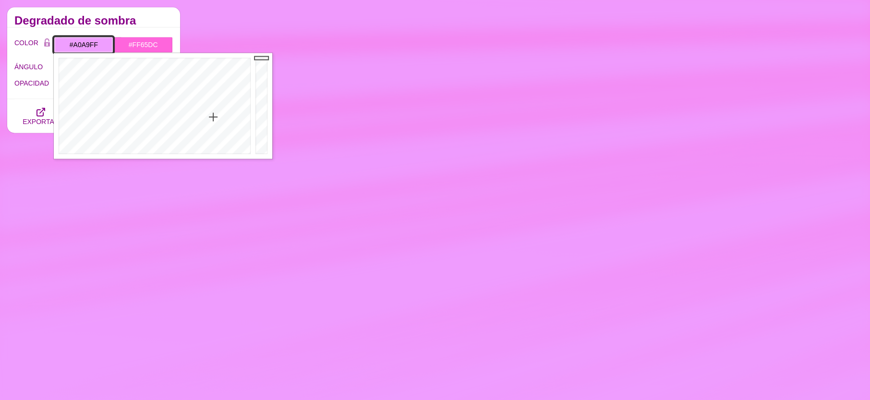
click at [184, 118] on div at bounding box center [153, 106] width 199 height 106
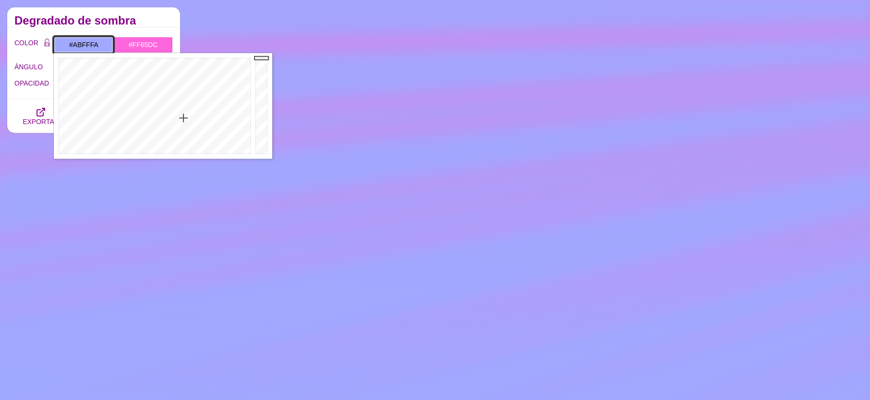
click at [153, 122] on div at bounding box center [153, 106] width 199 height 106
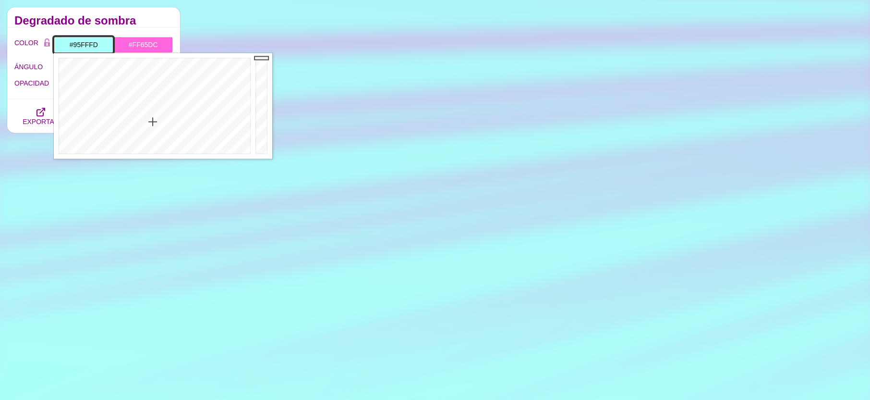
click at [154, 113] on div at bounding box center [153, 106] width 199 height 106
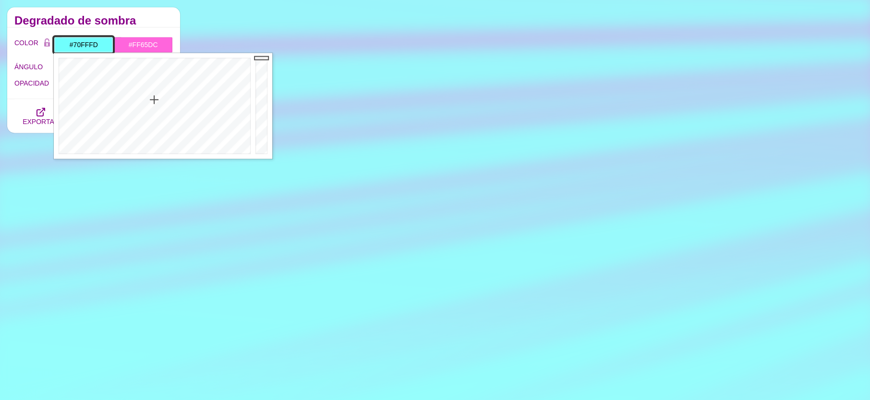
click at [154, 99] on div at bounding box center [153, 106] width 199 height 106
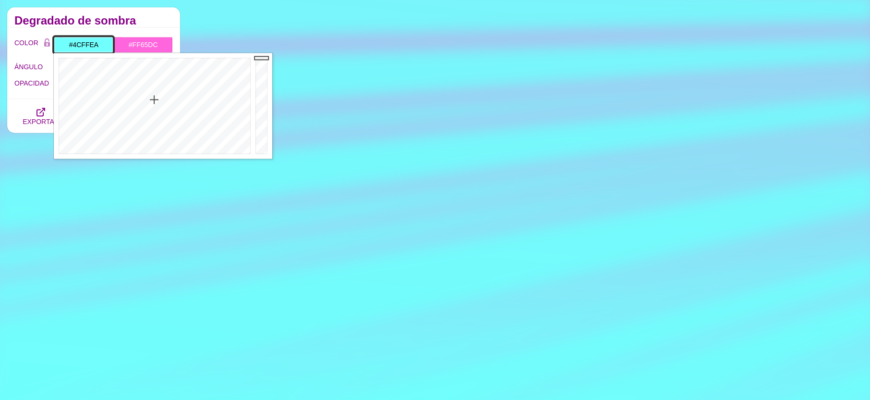
click at [151, 86] on div at bounding box center [153, 106] width 199 height 106
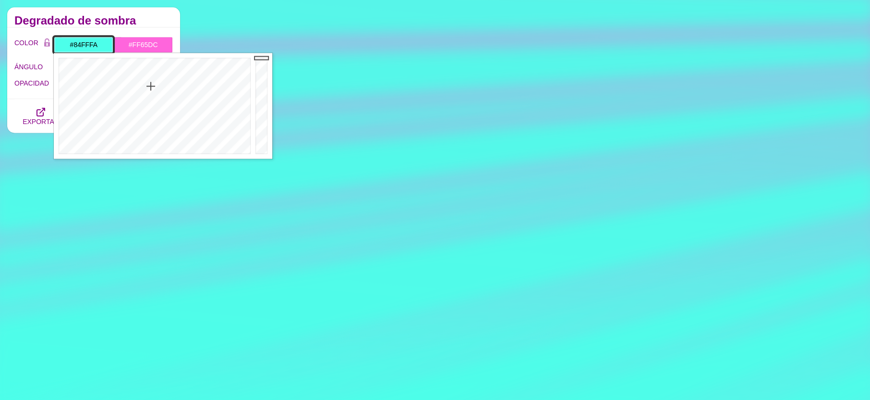
click at [153, 107] on div at bounding box center [153, 106] width 199 height 106
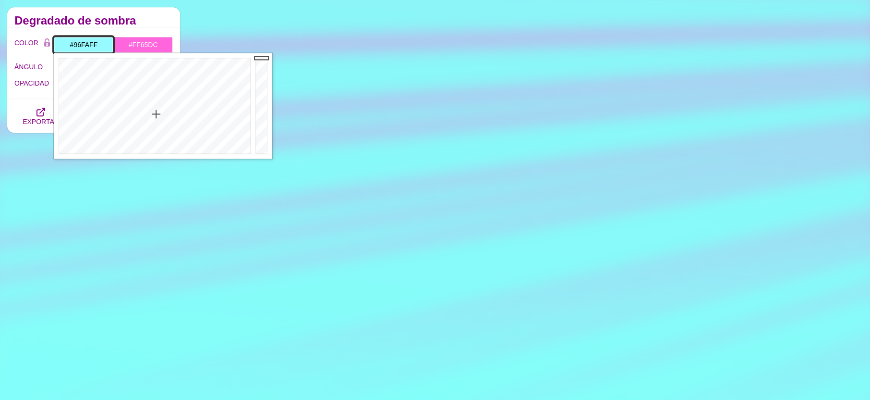
click at [156, 114] on div at bounding box center [153, 106] width 199 height 106
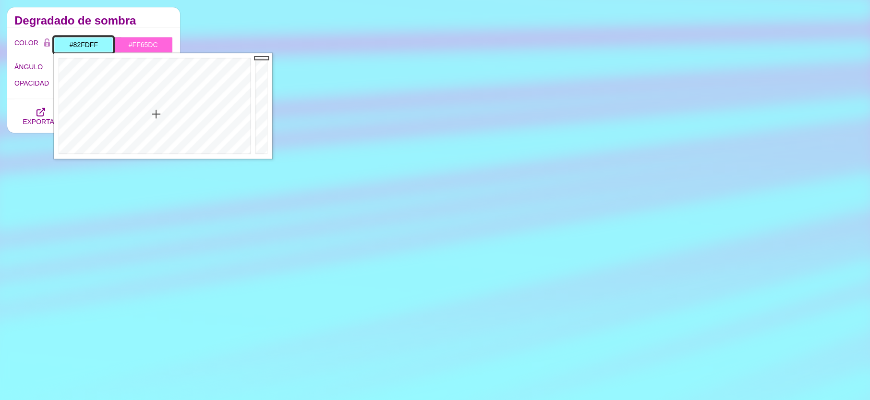
click at [155, 106] on div at bounding box center [153, 106] width 199 height 106
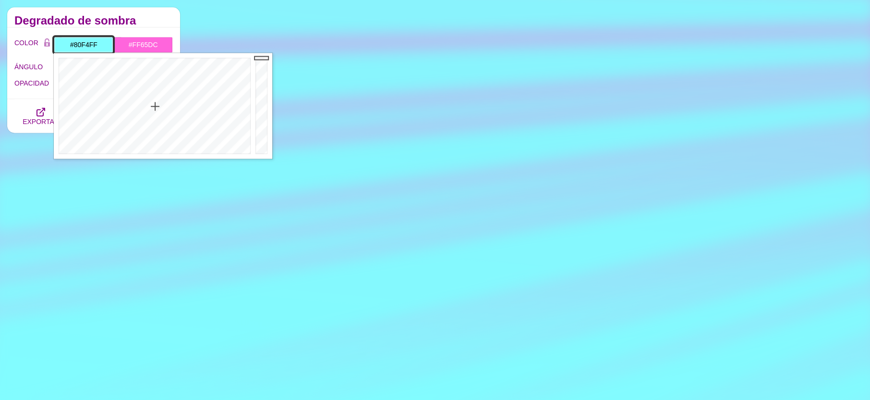
click at [158, 106] on div at bounding box center [153, 106] width 199 height 106
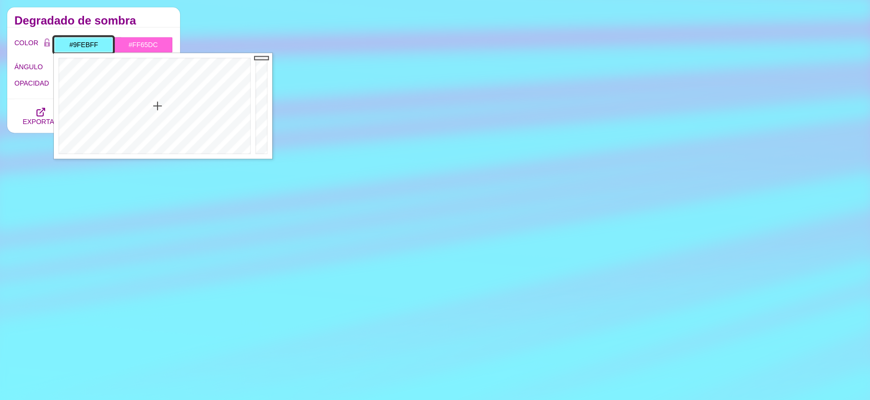
drag, startPoint x: 161, startPoint y: 117, endPoint x: 159, endPoint y: 122, distance: 5.8
click at [161, 117] on div at bounding box center [153, 106] width 199 height 106
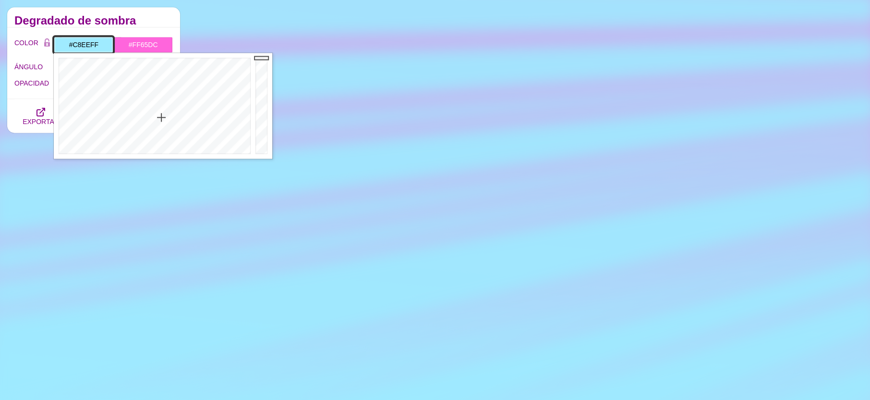
click at [165, 133] on div at bounding box center [153, 106] width 199 height 106
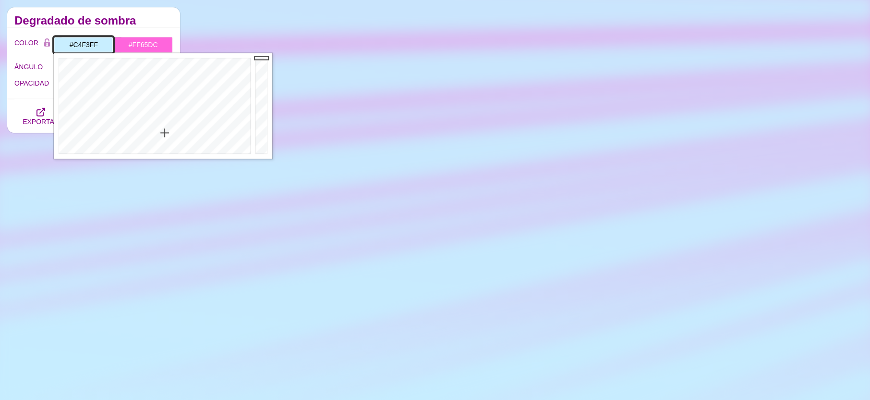
click at [161, 131] on div at bounding box center [153, 106] width 199 height 106
click at [162, 124] on div at bounding box center [153, 106] width 199 height 106
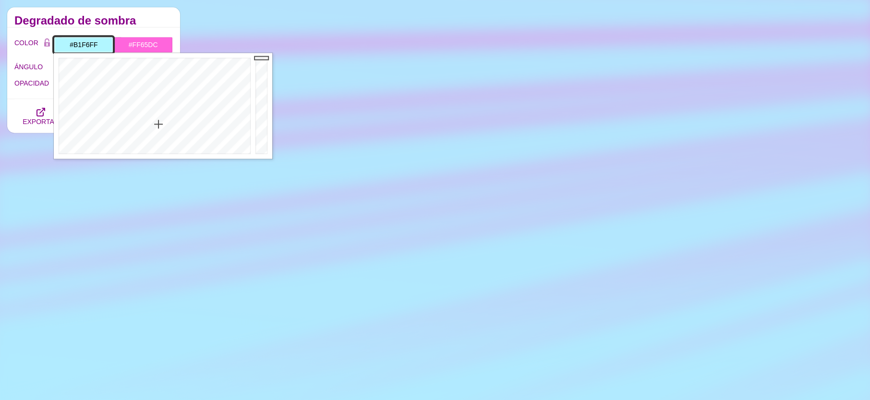
click at [158, 124] on div at bounding box center [153, 106] width 199 height 106
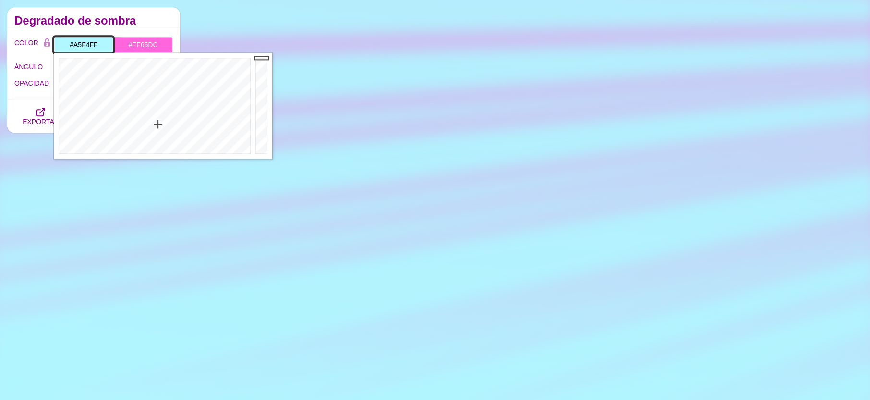
click at [159, 120] on div at bounding box center [153, 106] width 199 height 106
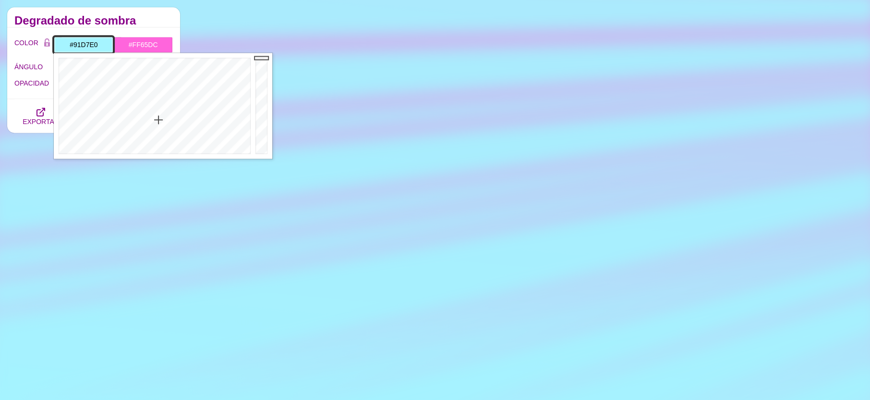
click at [257, 69] on div at bounding box center [262, 106] width 19 height 106
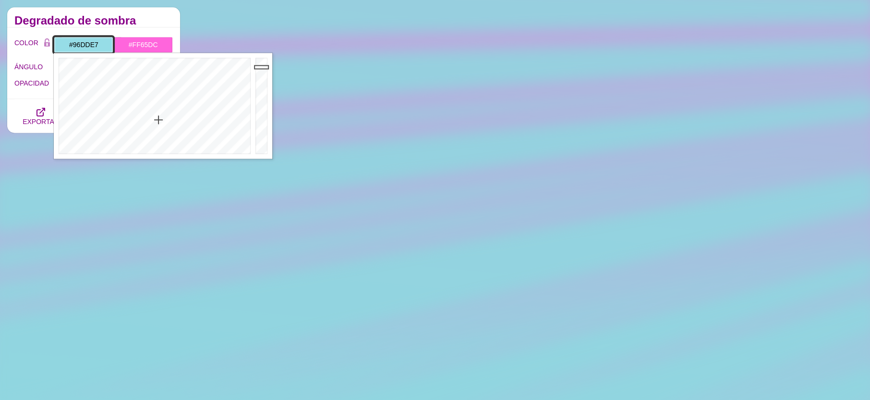
click at [258, 67] on div at bounding box center [262, 106] width 19 height 106
click at [260, 63] on div at bounding box center [262, 106] width 19 height 106
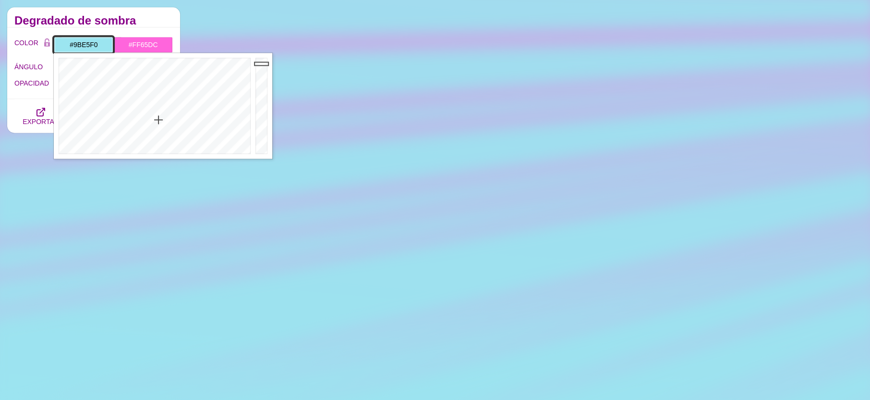
type input "#9DE8F2"
click at [260, 62] on div at bounding box center [262, 106] width 19 height 106
click at [146, 45] on input "#FF65DC" at bounding box center [143, 45] width 60 height 16
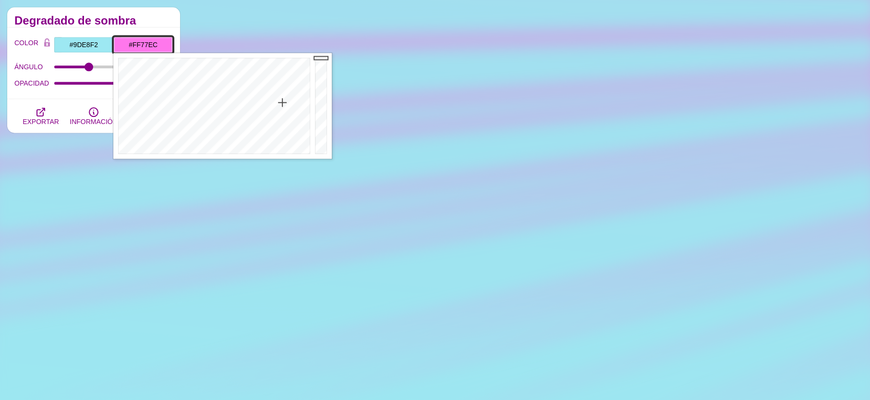
click at [282, 102] on div at bounding box center [212, 106] width 199 height 106
click at [281, 108] on div at bounding box center [212, 106] width 199 height 106
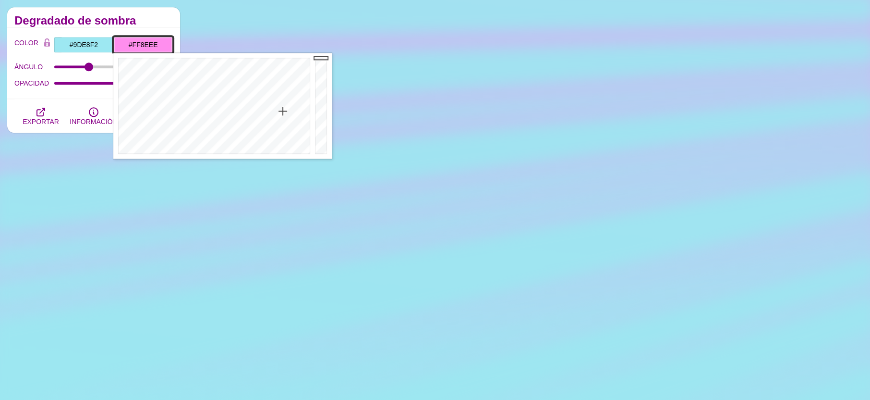
click at [283, 111] on div at bounding box center [212, 106] width 199 height 106
click at [278, 88] on div at bounding box center [212, 106] width 199 height 106
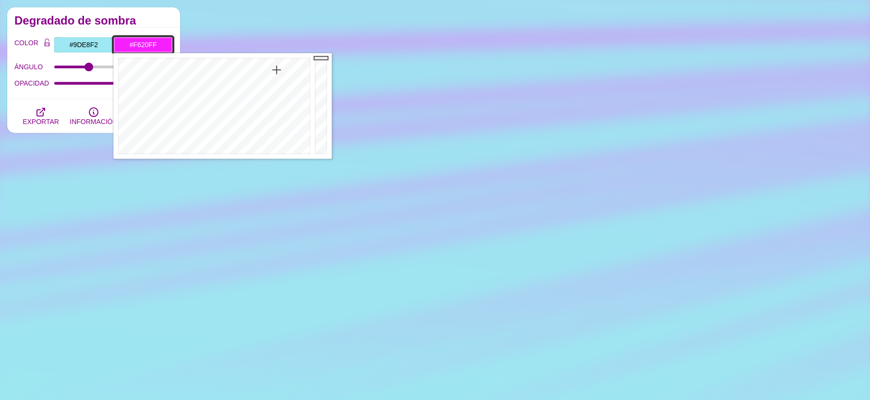
click at [277, 70] on div at bounding box center [212, 106] width 199 height 106
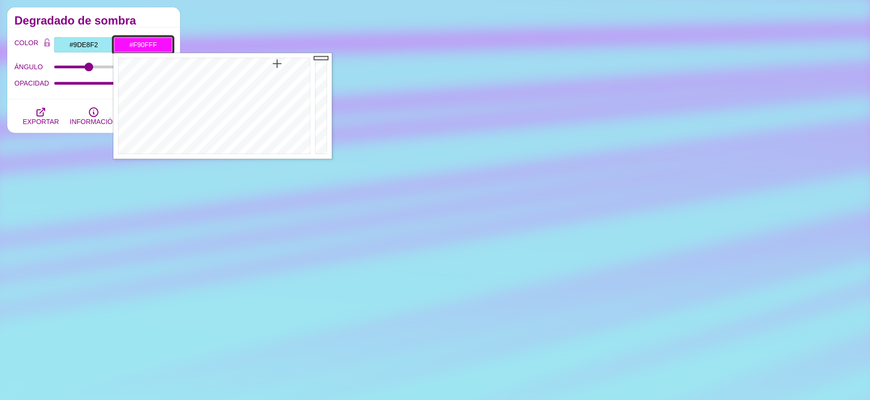
click at [277, 63] on div at bounding box center [212, 106] width 199 height 106
click at [276, 87] on div at bounding box center [212, 106] width 199 height 106
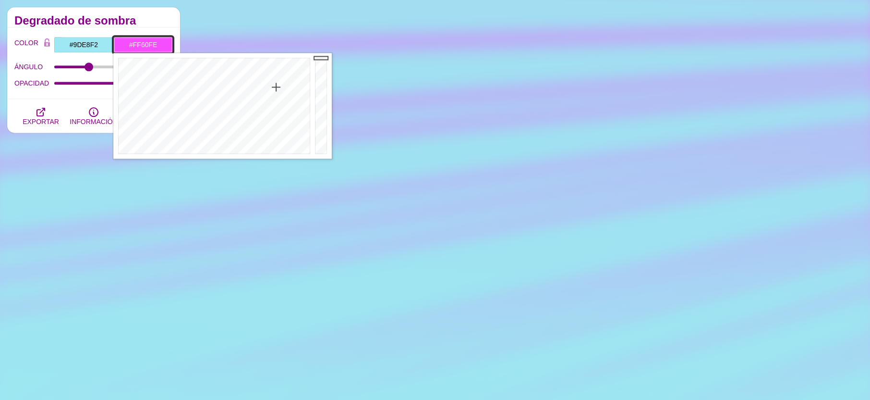
click at [278, 94] on div at bounding box center [212, 106] width 199 height 106
click at [279, 105] on div at bounding box center [212, 106] width 199 height 106
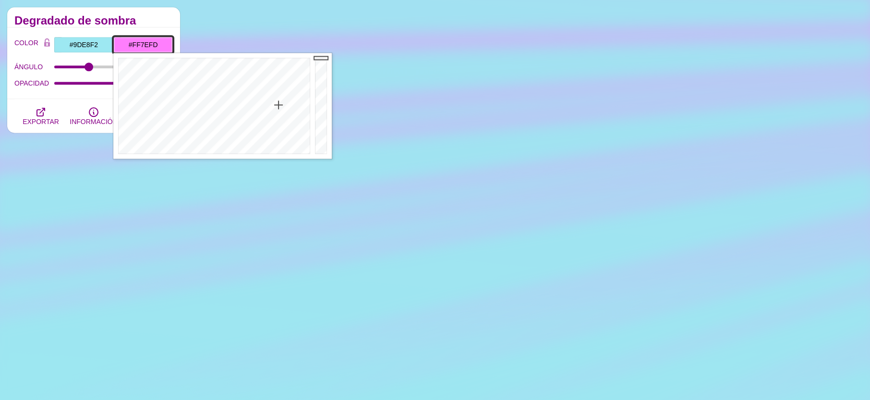
type input "#FF5FFE"
click at [278, 93] on div at bounding box center [212, 106] width 199 height 106
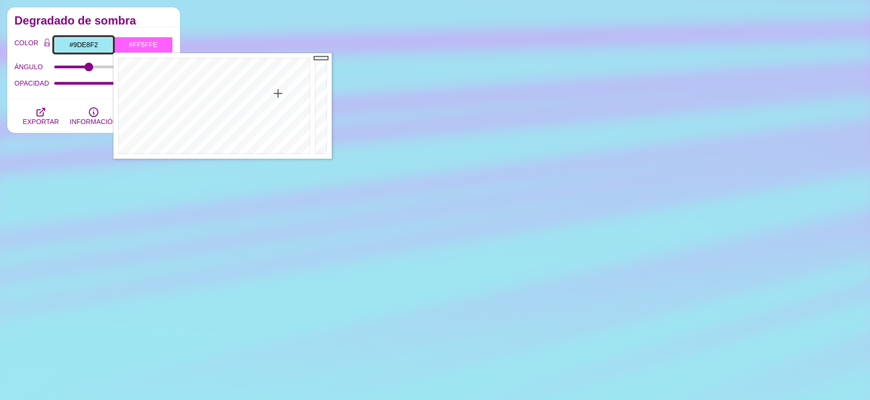
click at [95, 43] on input "#9DE8F2" at bounding box center [84, 45] width 60 height 16
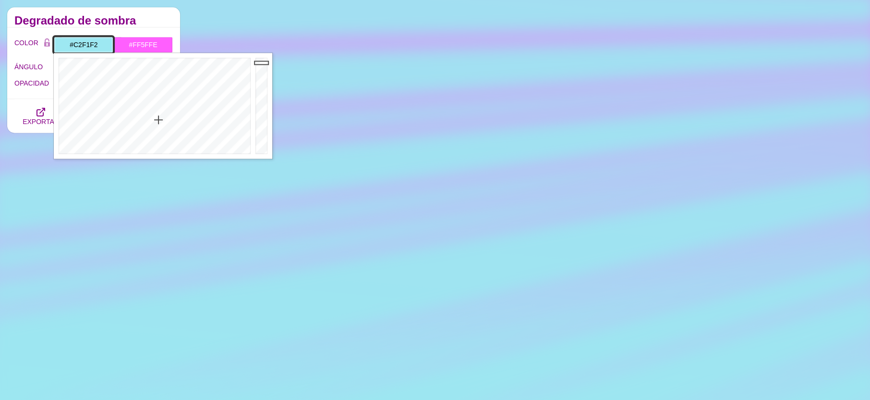
click at [155, 134] on div at bounding box center [153, 106] width 199 height 106
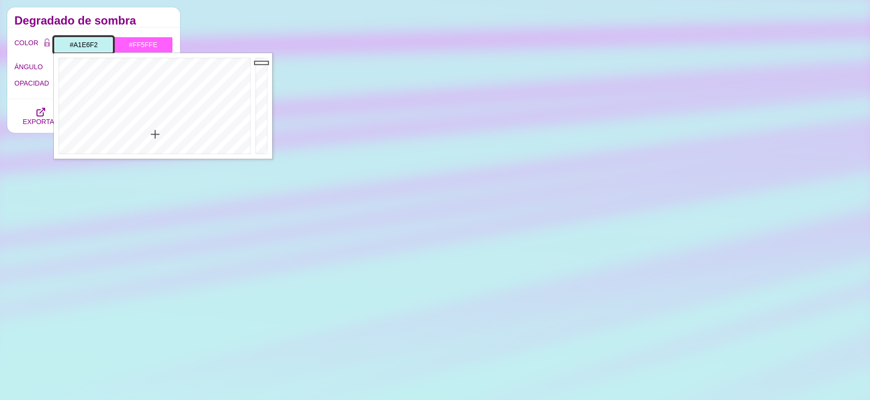
click at [159, 121] on div at bounding box center [153, 106] width 199 height 106
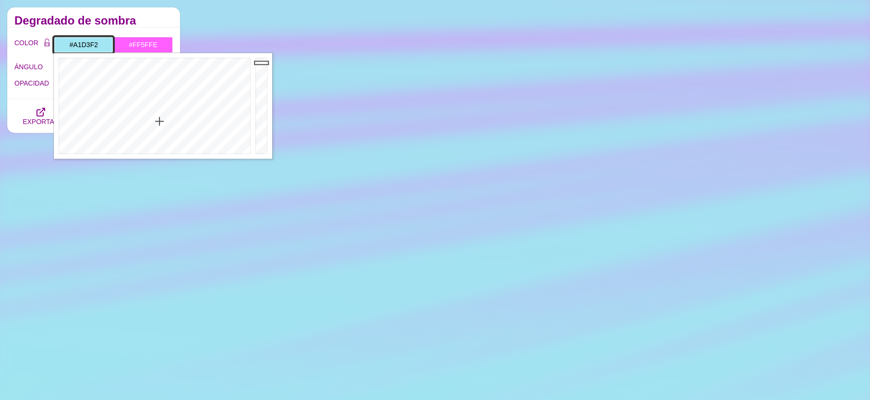
click at [167, 121] on div at bounding box center [153, 106] width 199 height 106
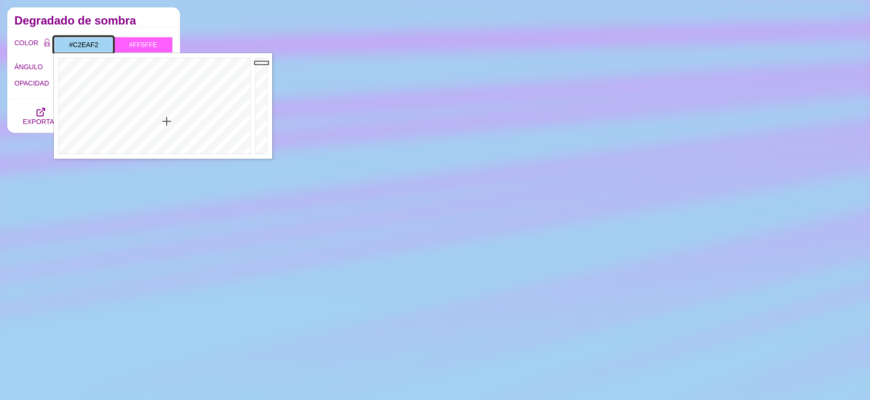
click at [160, 134] on div at bounding box center [153, 106] width 199 height 106
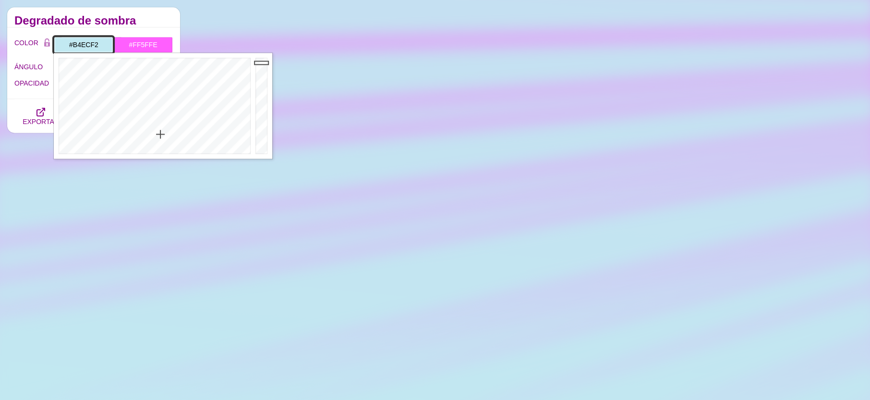
click at [158, 129] on div at bounding box center [153, 106] width 199 height 106
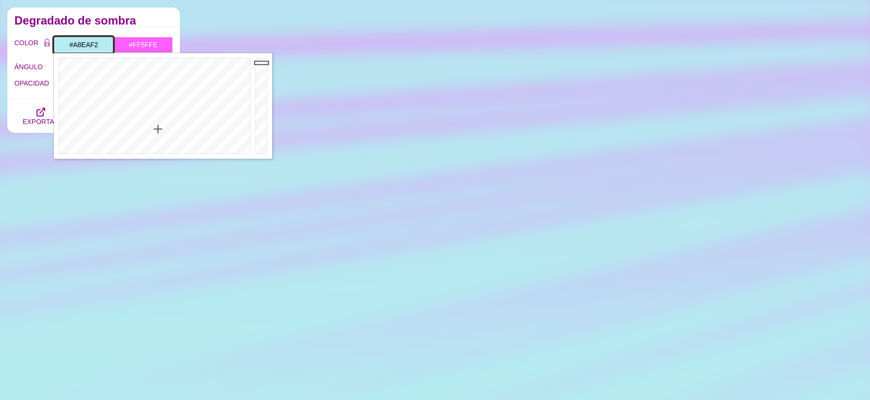
click at [158, 124] on div at bounding box center [153, 106] width 199 height 106
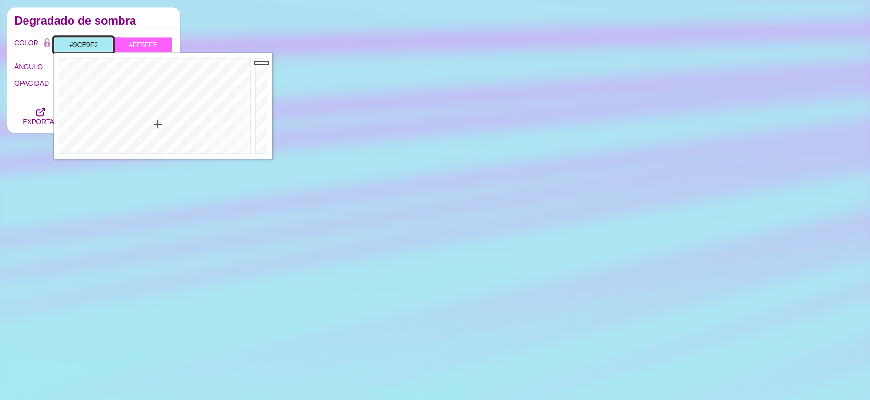
type input "#9BE9F2"
click at [158, 119] on div at bounding box center [153, 106] width 199 height 106
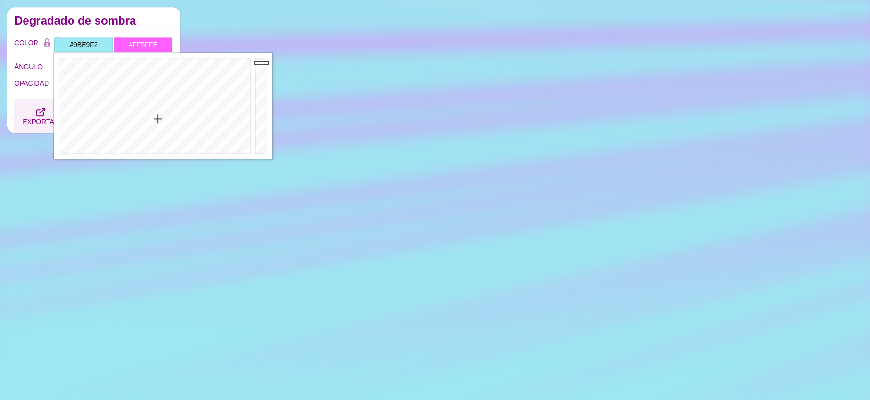
drag, startPoint x: 32, startPoint y: 119, endPoint x: 53, endPoint y: 116, distance: 21.8
click at [33, 119] on font "EXPORTAR" at bounding box center [41, 122] width 37 height 8
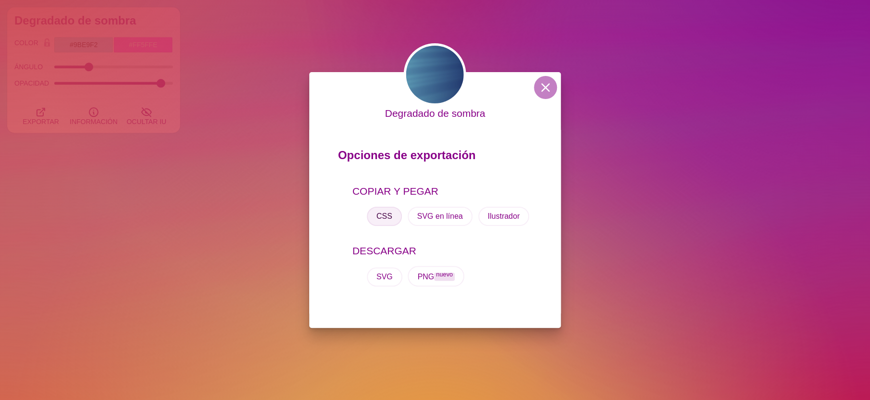
drag, startPoint x: 380, startPoint y: 216, endPoint x: 380, endPoint y: 222, distance: 6.8
click at [380, 216] on font "CSS" at bounding box center [385, 216] width 16 height 8
click at [382, 218] on font "CSS" at bounding box center [385, 216] width 16 height 8
click at [383, 218] on font "CSS" at bounding box center [385, 216] width 16 height 8
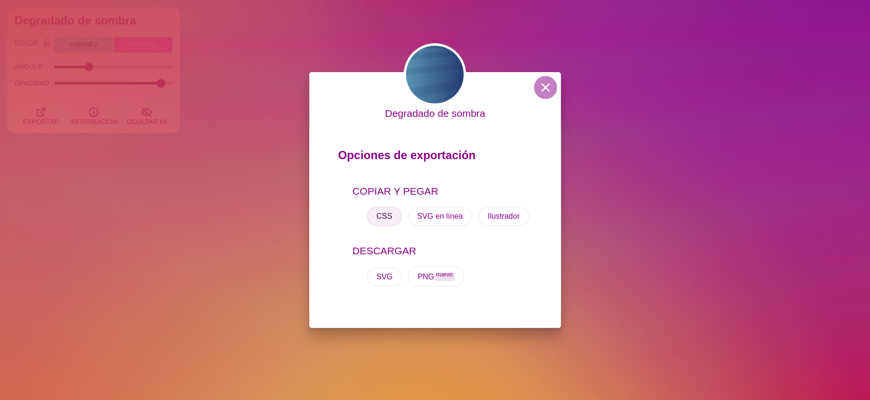
click at [379, 212] on font "CSS" at bounding box center [385, 216] width 16 height 8
click at [243, 48] on div "Degradado de sombra Opciones de exportación COPIAR Y PEGAR CSS SVG en línea Ilu…" at bounding box center [435, 200] width 870 height 400
